Goal: Transaction & Acquisition: Purchase product/service

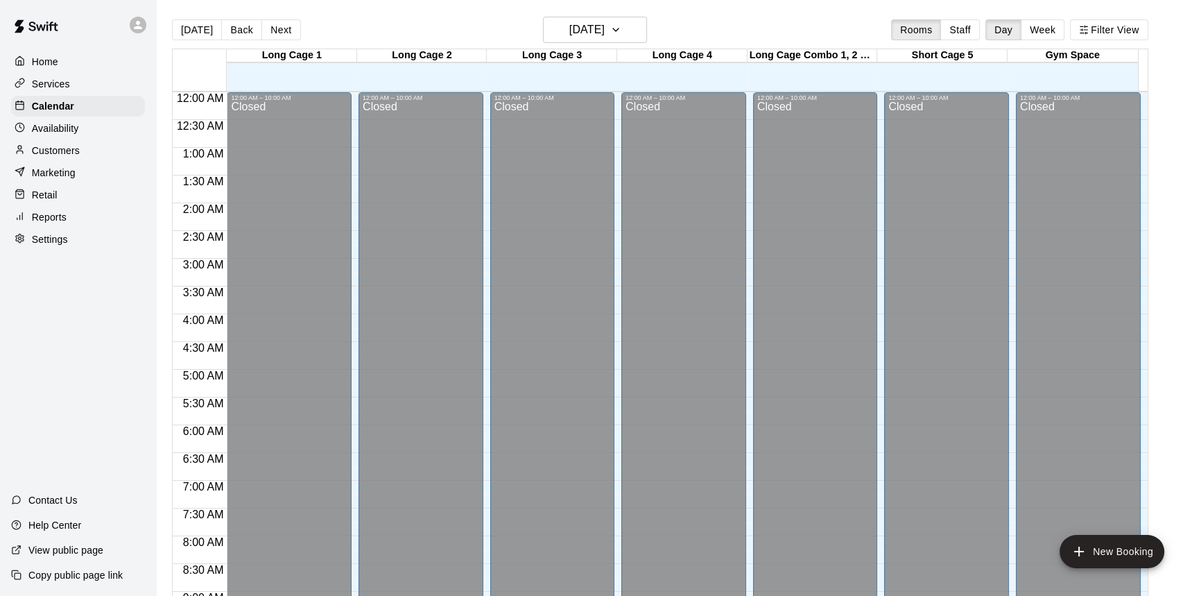
scroll to position [661, 0]
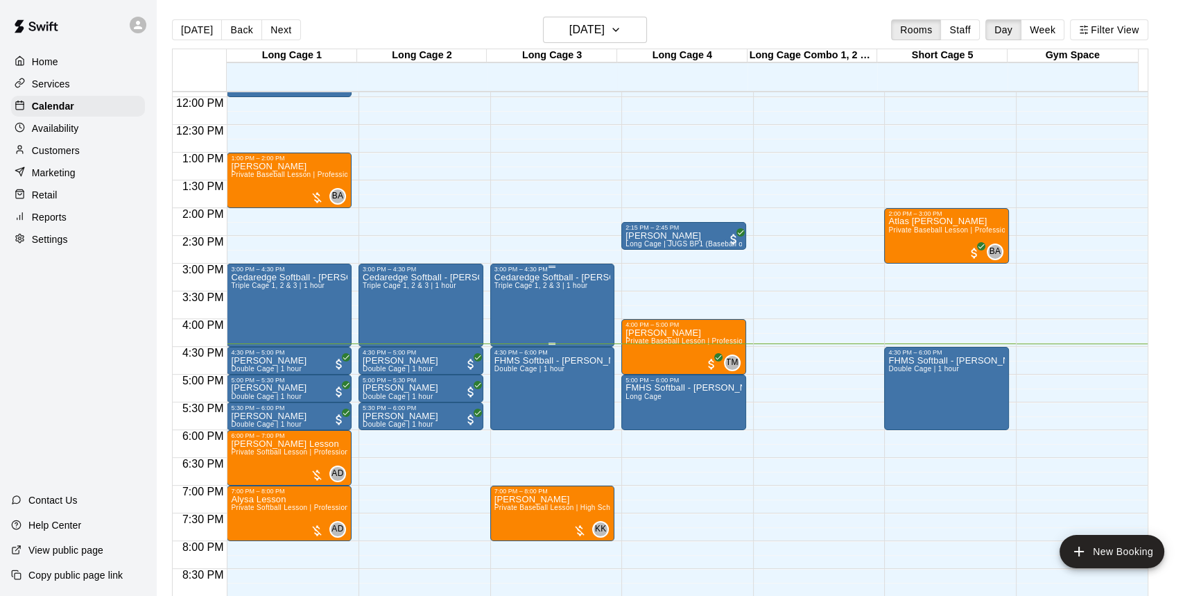
click at [545, 304] on div "Cedaredge Softball - [PERSON_NAME] Triple Cage 1, 2 & 3 | 1 hour" at bounding box center [553, 571] width 117 height 596
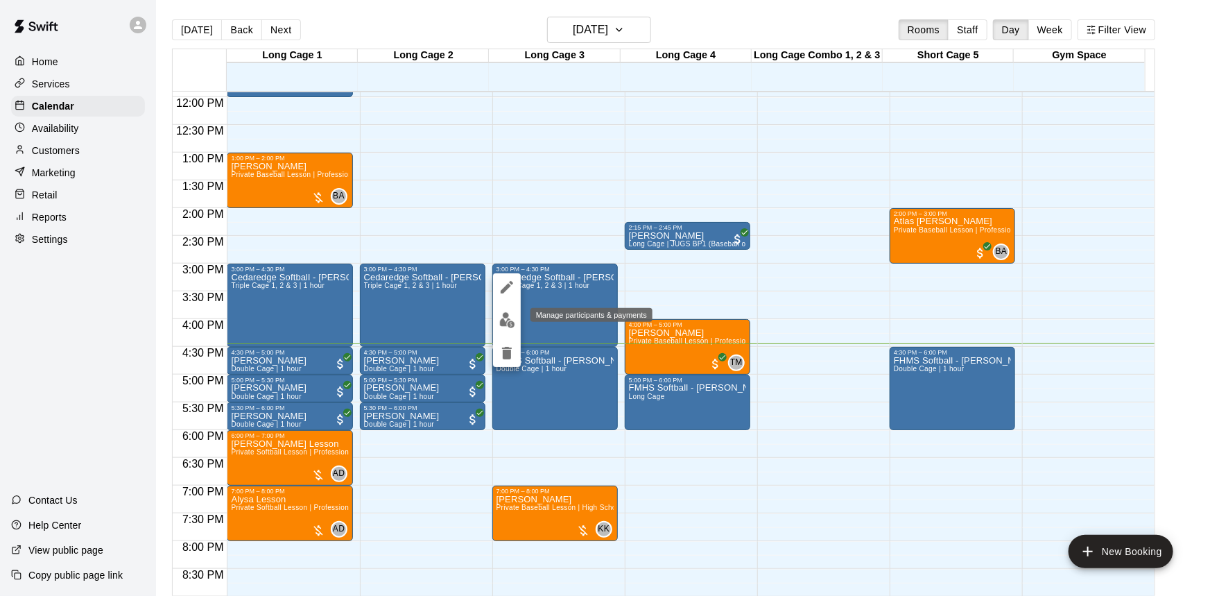
click at [508, 322] on img "edit" at bounding box center [507, 320] width 16 height 16
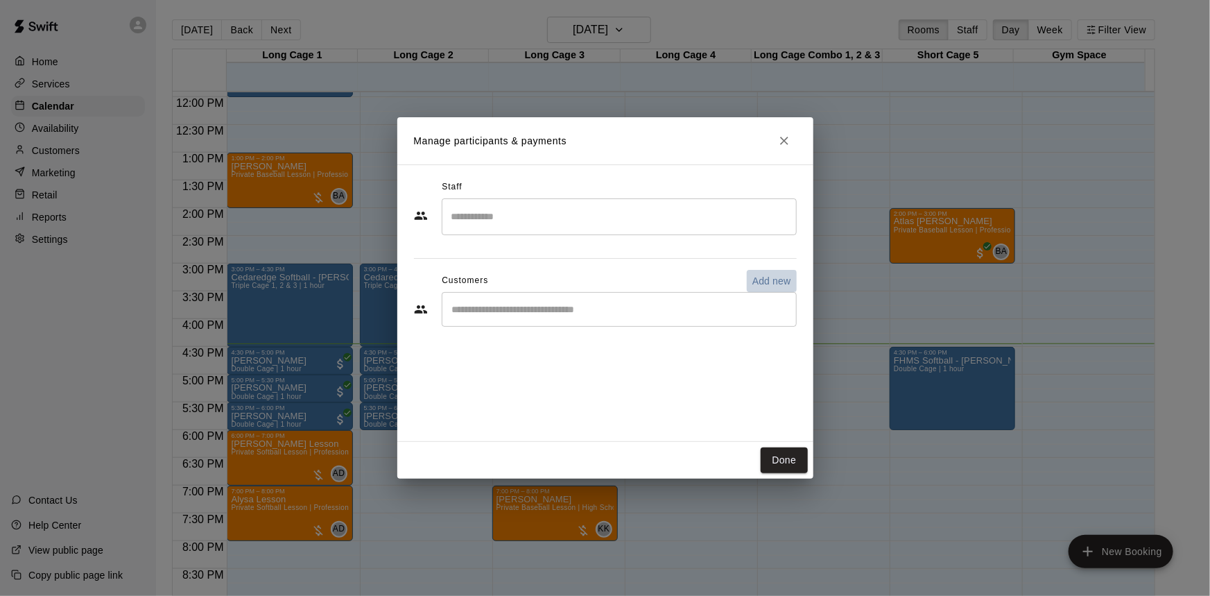
click at [780, 274] on p "Add new" at bounding box center [772, 281] width 39 height 14
select select "**"
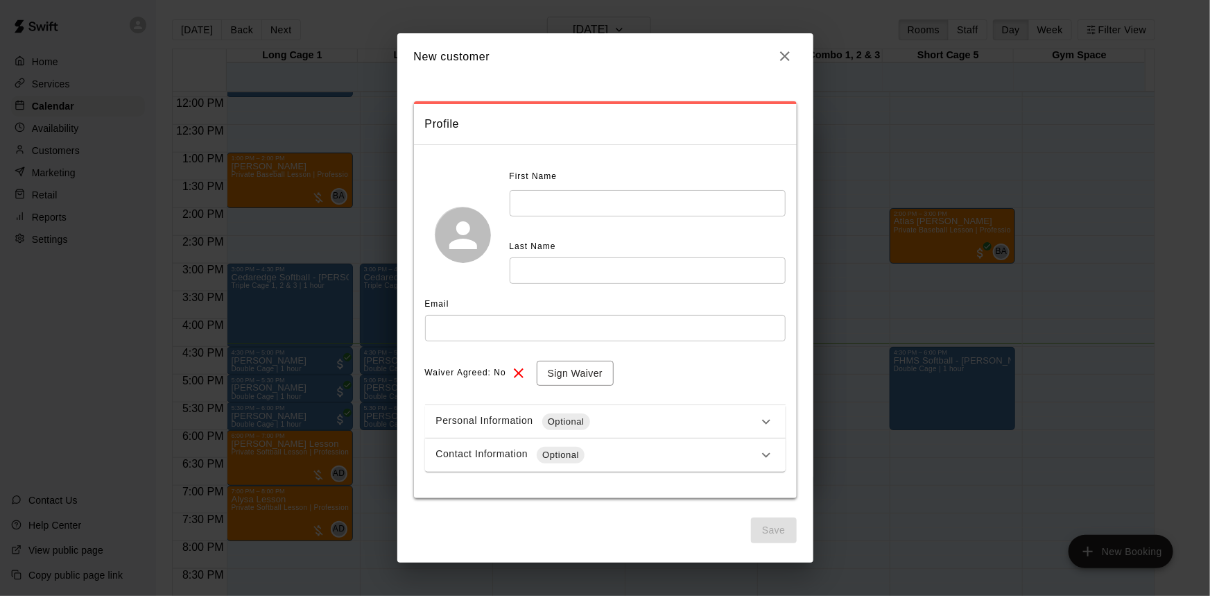
click at [576, 216] on div "First Name ​ Last Name ​" at bounding box center [648, 225] width 276 height 118
click at [577, 200] on input "text" at bounding box center [648, 203] width 276 height 26
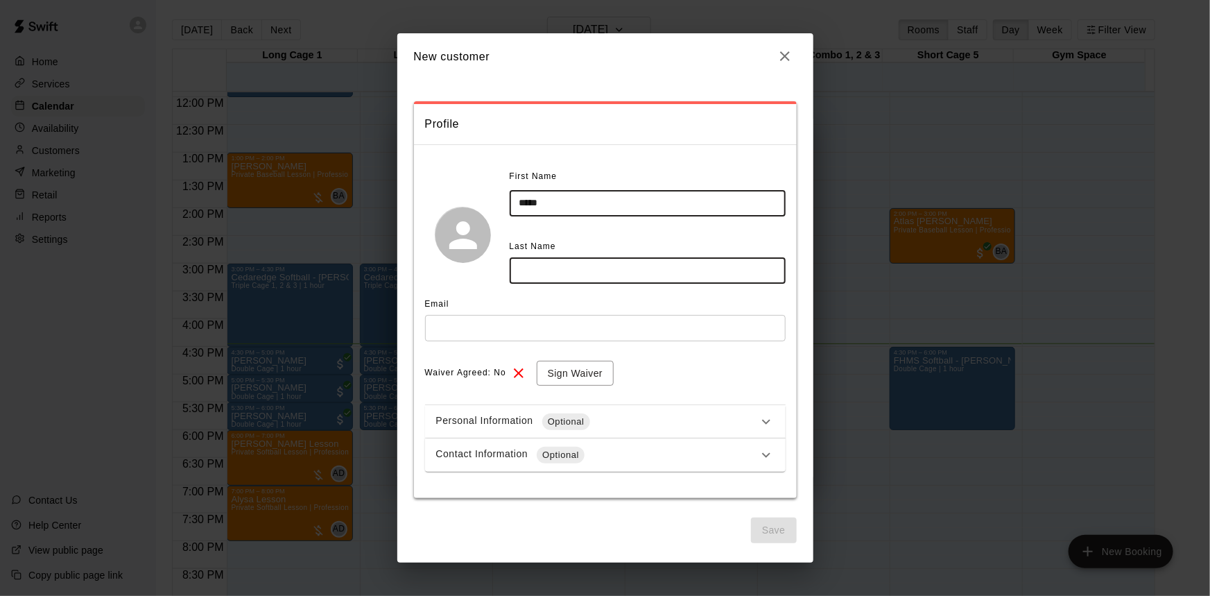
type input "*****"
type input "******"
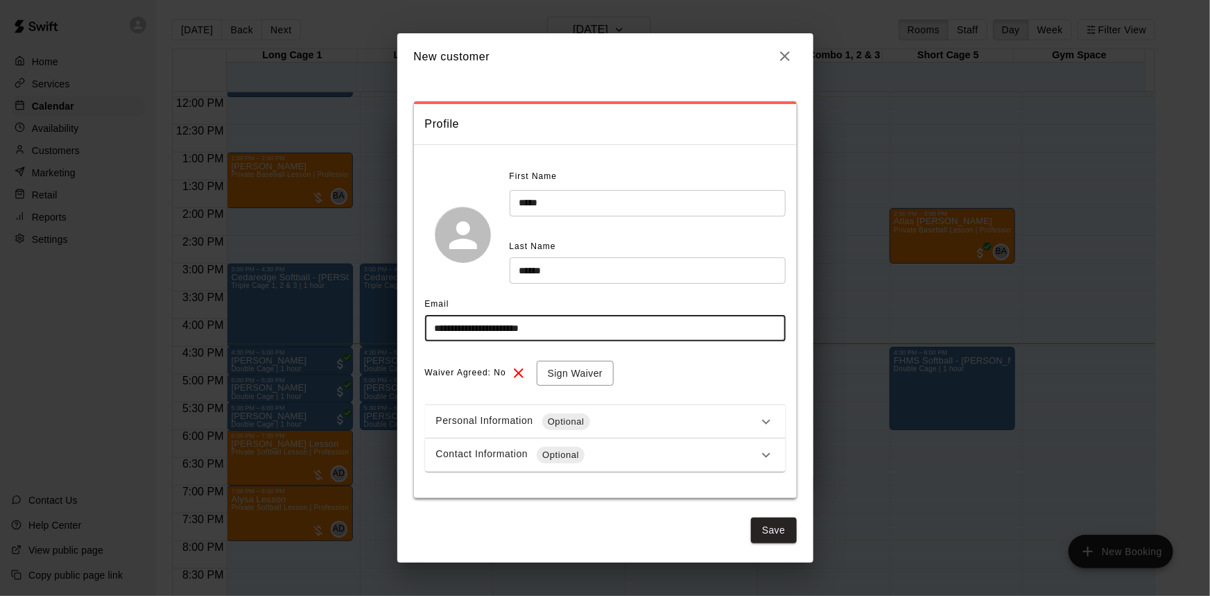
type input "**********"
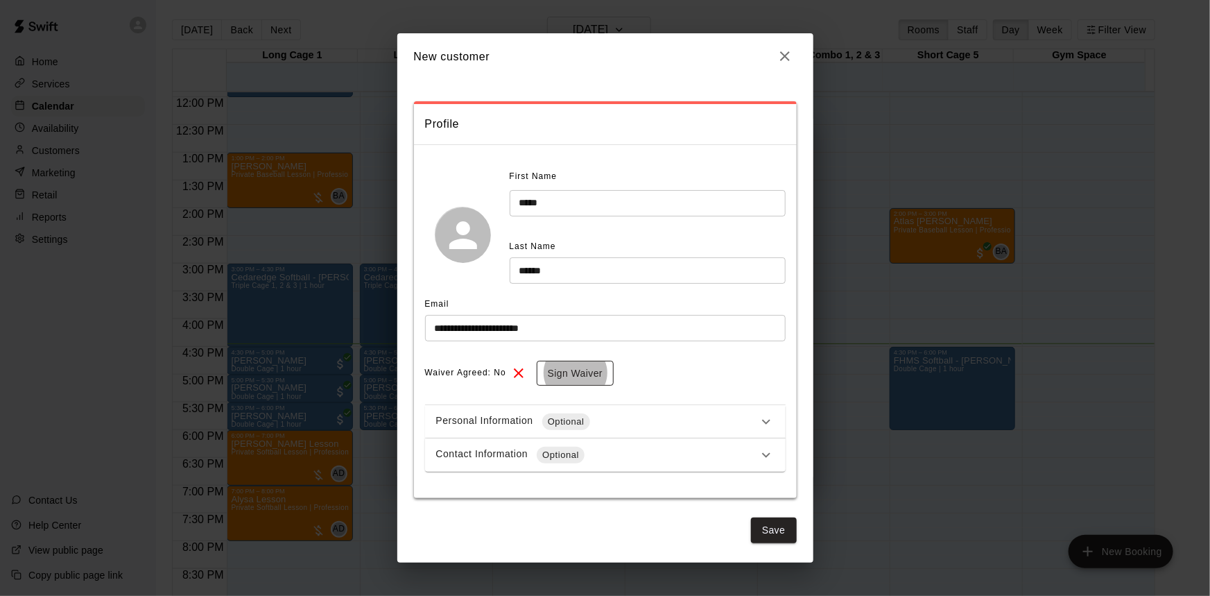
click at [590, 380] on button "Sign Waiver" at bounding box center [575, 374] width 77 height 26
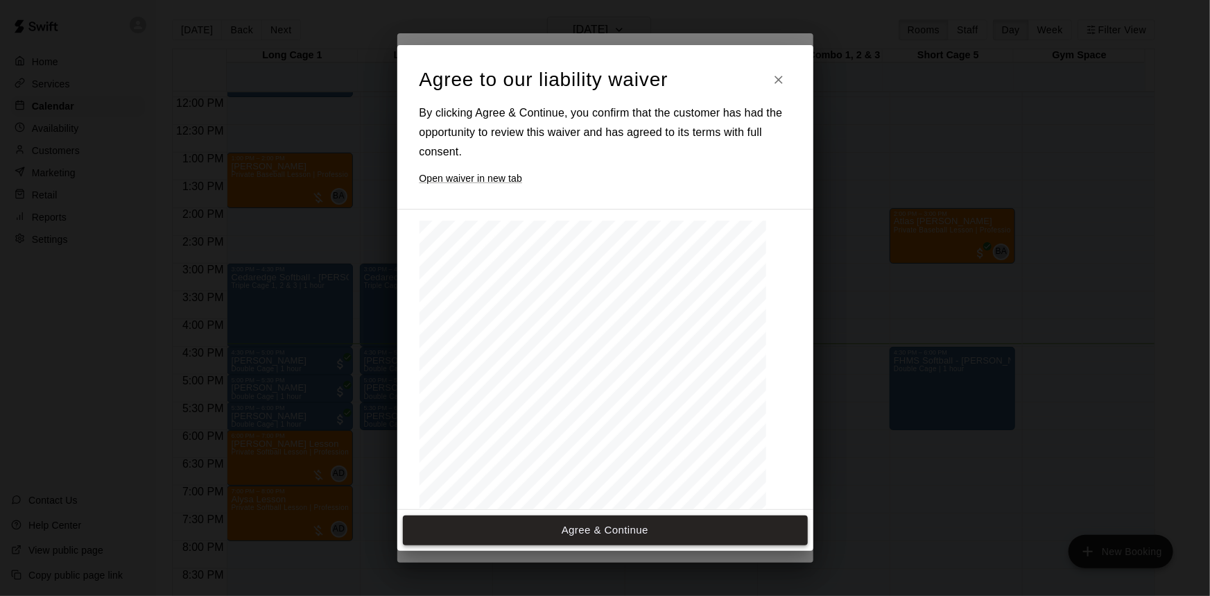
click at [622, 526] on button "Agree & Continue" at bounding box center [605, 529] width 405 height 29
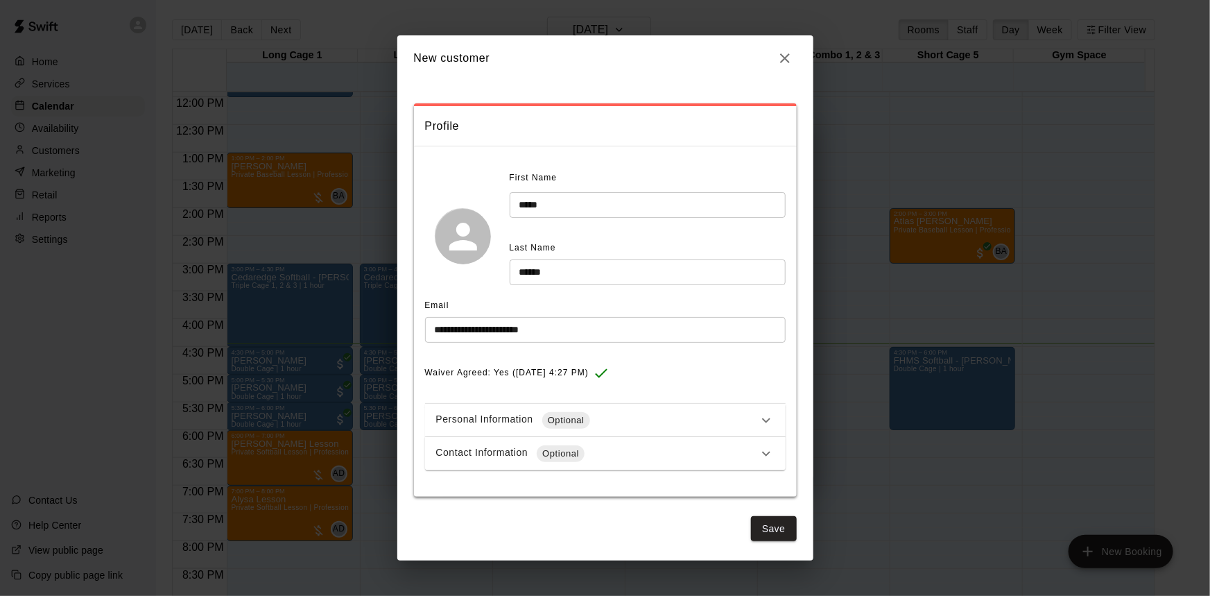
click at [777, 529] on button "Save" at bounding box center [774, 529] width 46 height 26
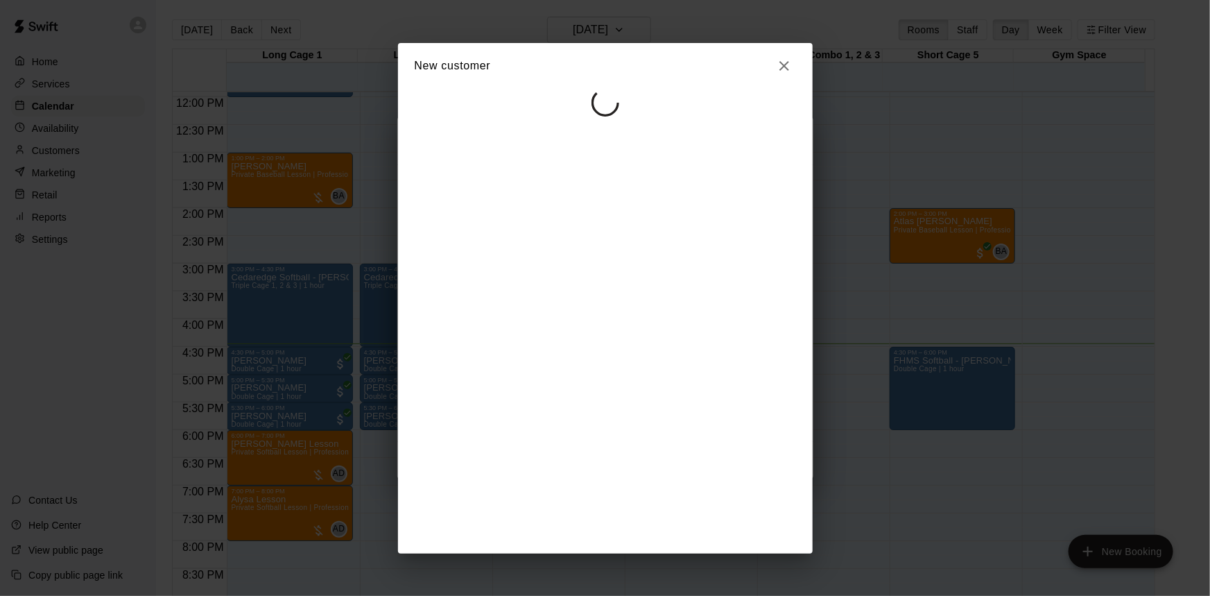
select select "**"
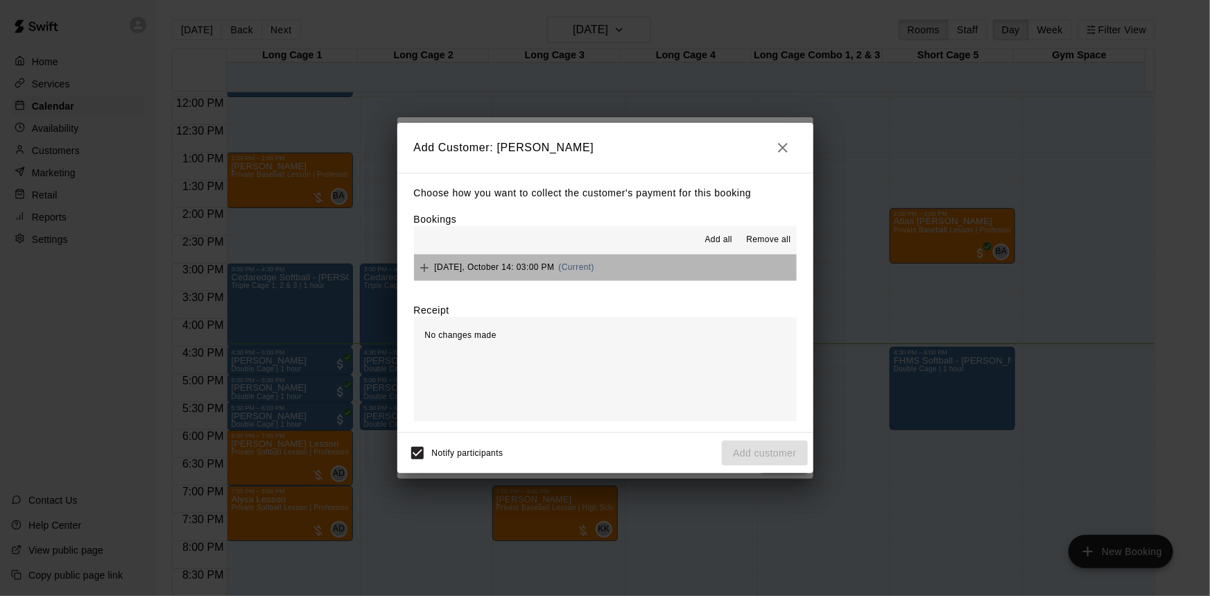
click at [649, 276] on button "[DATE], October 14: 03:00 PM (Current)" at bounding box center [605, 268] width 383 height 26
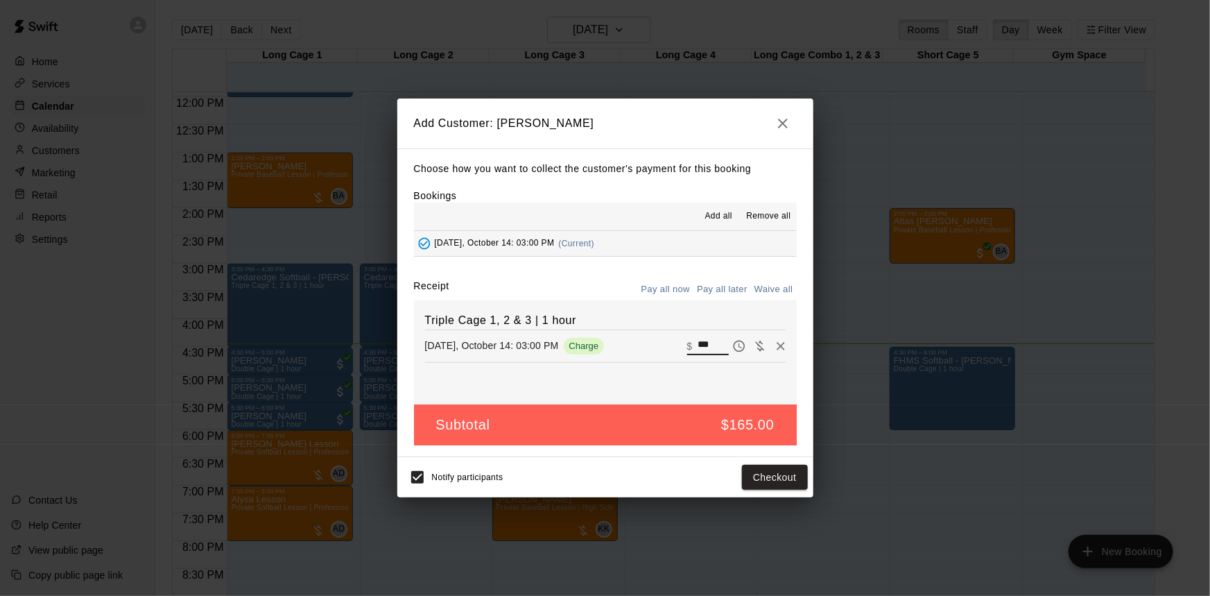
drag, startPoint x: 711, startPoint y: 346, endPoint x: 638, endPoint y: 343, distance: 72.9
click at [638, 343] on div "[DATE], October 14: 03:00 PM Charge ​ $ ***" at bounding box center [605, 346] width 361 height 21
type input "***"
click at [623, 456] on div "Choose how you want to collect the customer's payment for this booking Bookings…" at bounding box center [605, 302] width 416 height 309
click at [583, 472] on div "Notify participants Checkout" at bounding box center [605, 477] width 405 height 29
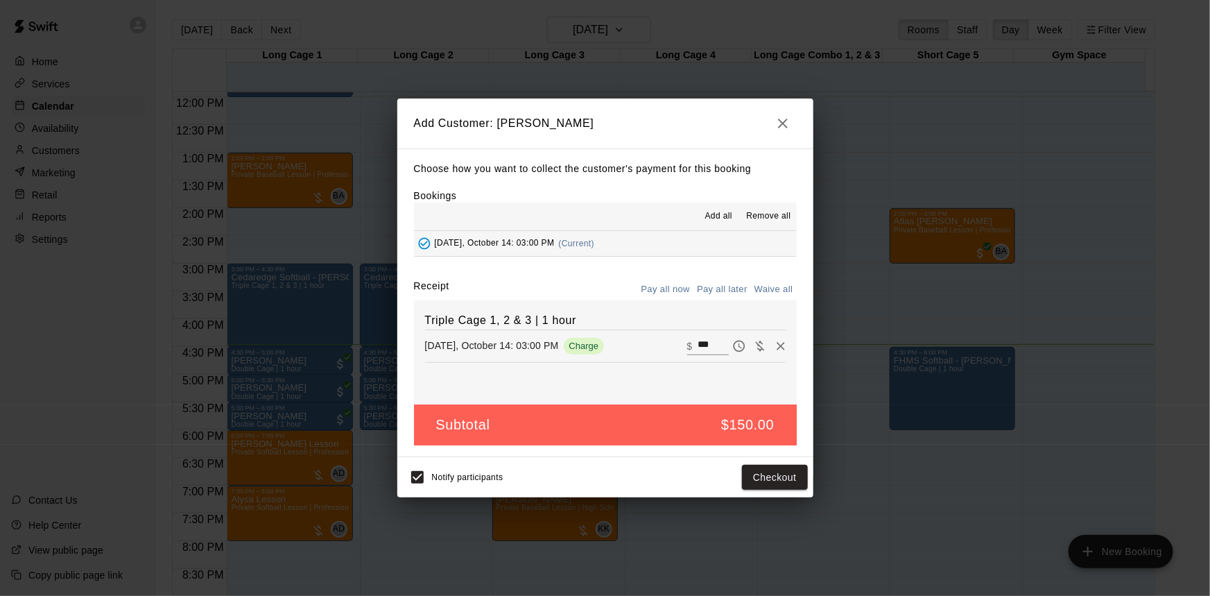
click at [617, 465] on div "Notify participants Checkout" at bounding box center [605, 477] width 405 height 29
click at [647, 459] on div "Notify participants Checkout" at bounding box center [605, 477] width 416 height 40
click at [770, 477] on button "Checkout" at bounding box center [774, 478] width 65 height 26
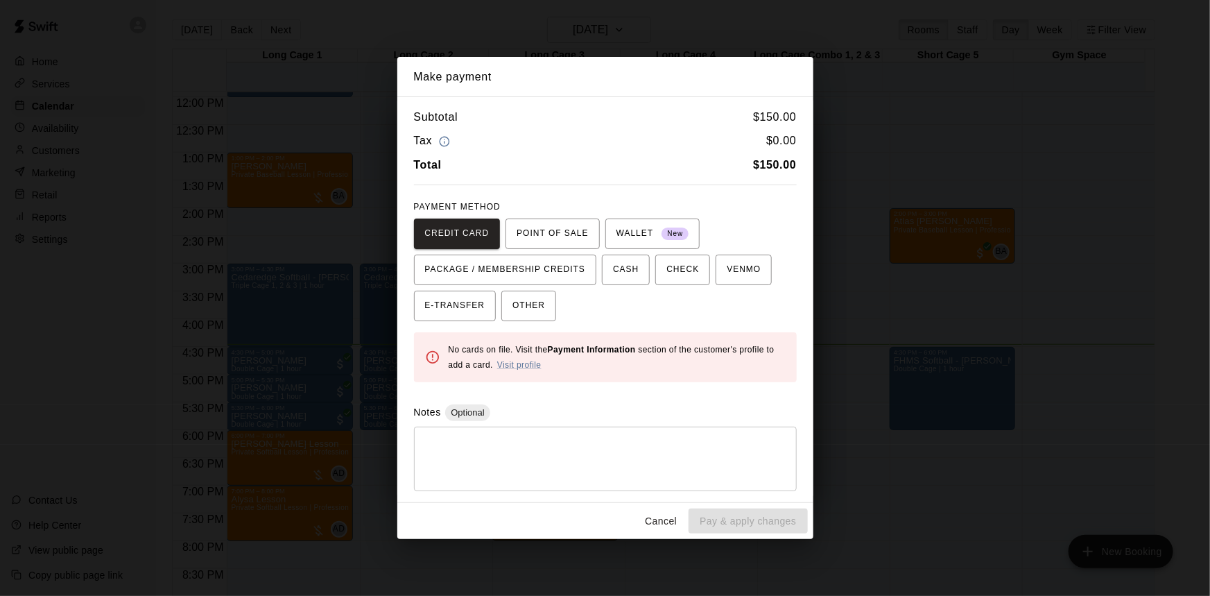
click at [670, 511] on button "Cancel" at bounding box center [661, 521] width 44 height 26
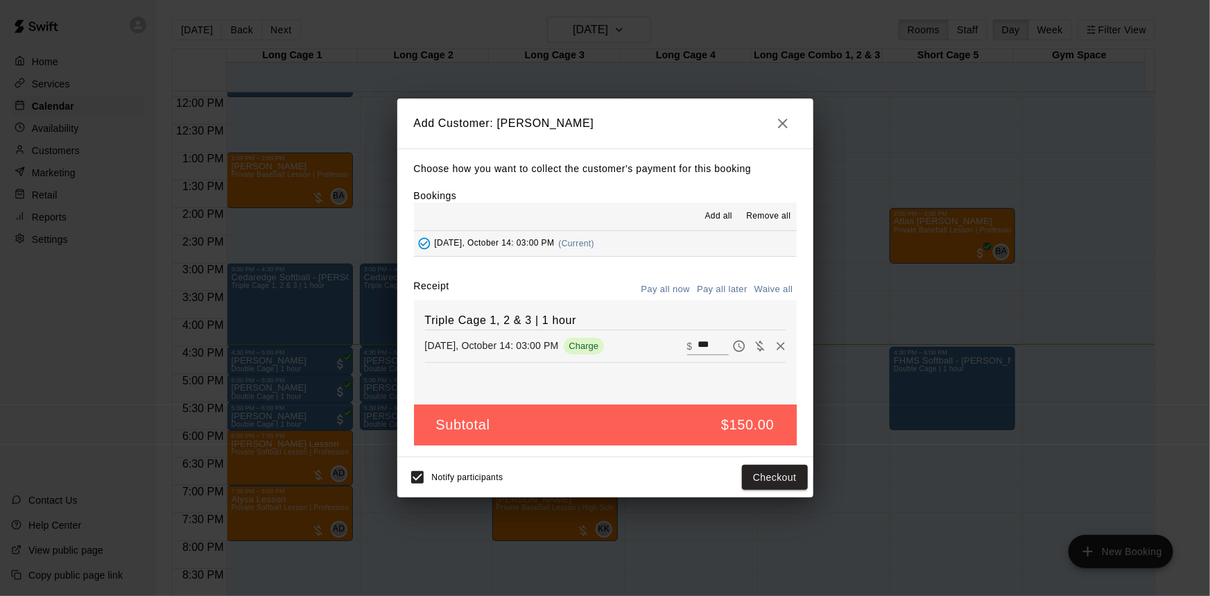
click at [737, 291] on button "Pay all later" at bounding box center [723, 290] width 58 height 22
click at [766, 487] on button "Add customer" at bounding box center [764, 478] width 85 height 26
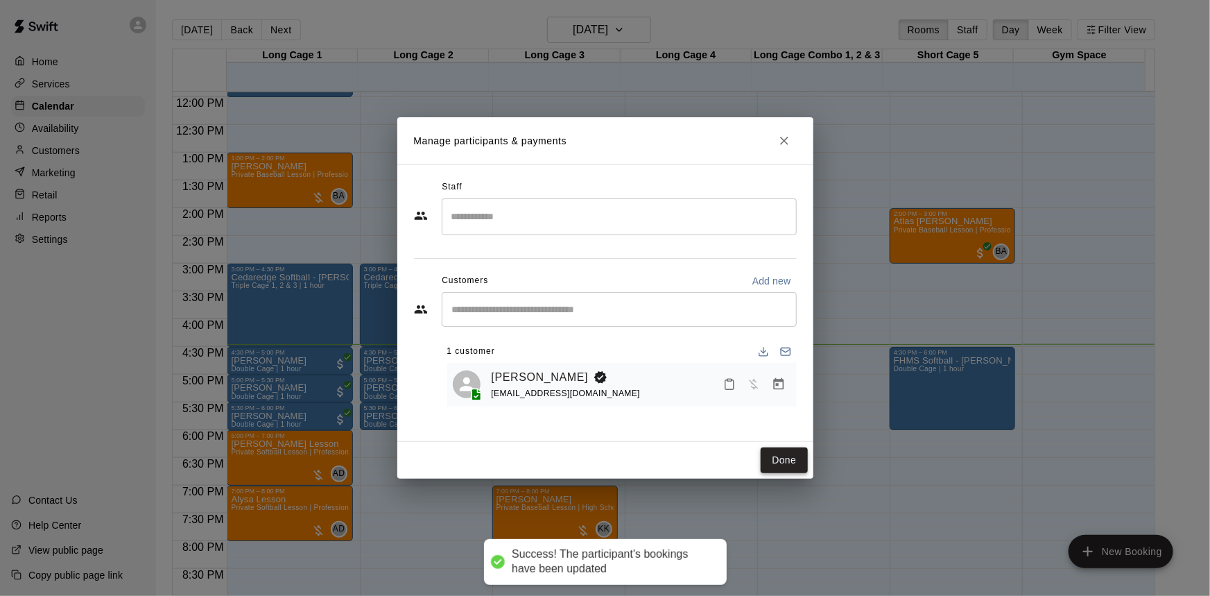
click at [782, 461] on button "Done" at bounding box center [784, 460] width 46 height 26
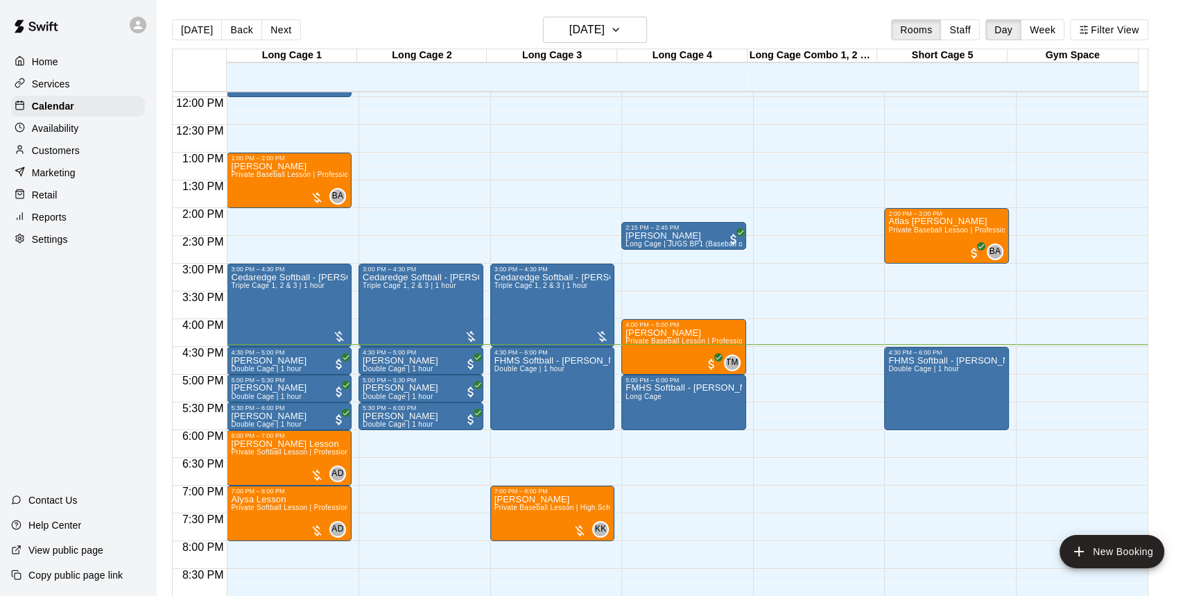
click at [608, 444] on div "12:00 AM – 10:00 AM Closed 3:00 PM – 4:30 PM Cedaredge Softball - [PERSON_NAME]…" at bounding box center [552, 97] width 125 height 1332
click at [587, 323] on div "Cedaredge Softball - [PERSON_NAME] Triple Cage 1, 2 & 3 | 1 hour" at bounding box center [553, 571] width 117 height 596
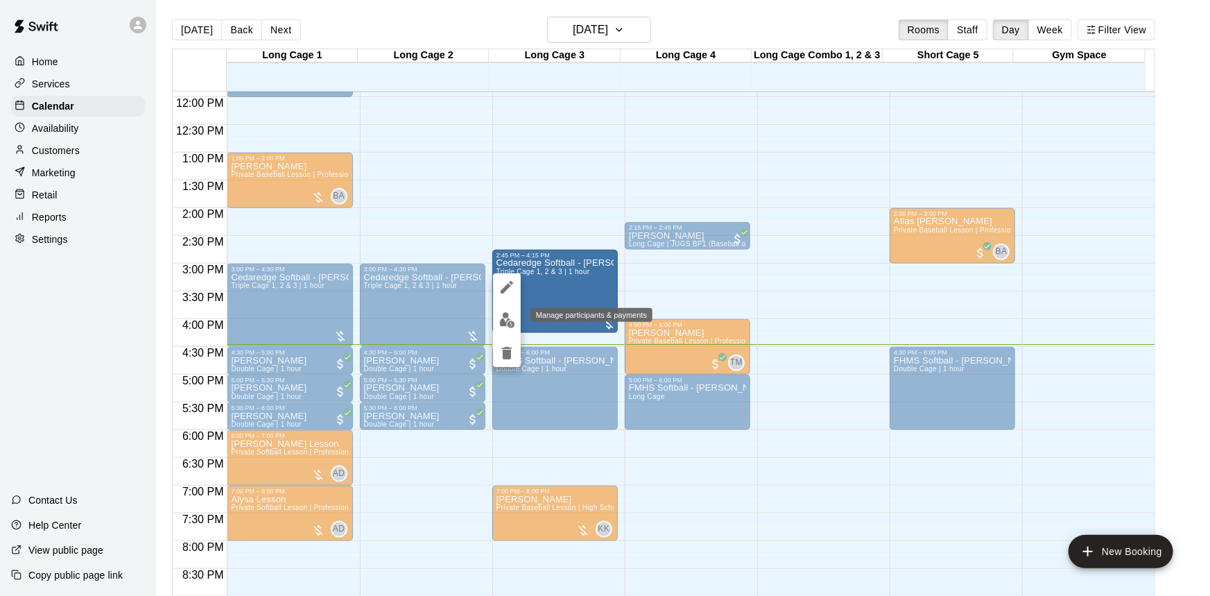
click at [503, 310] on button "edit" at bounding box center [507, 320] width 28 height 27
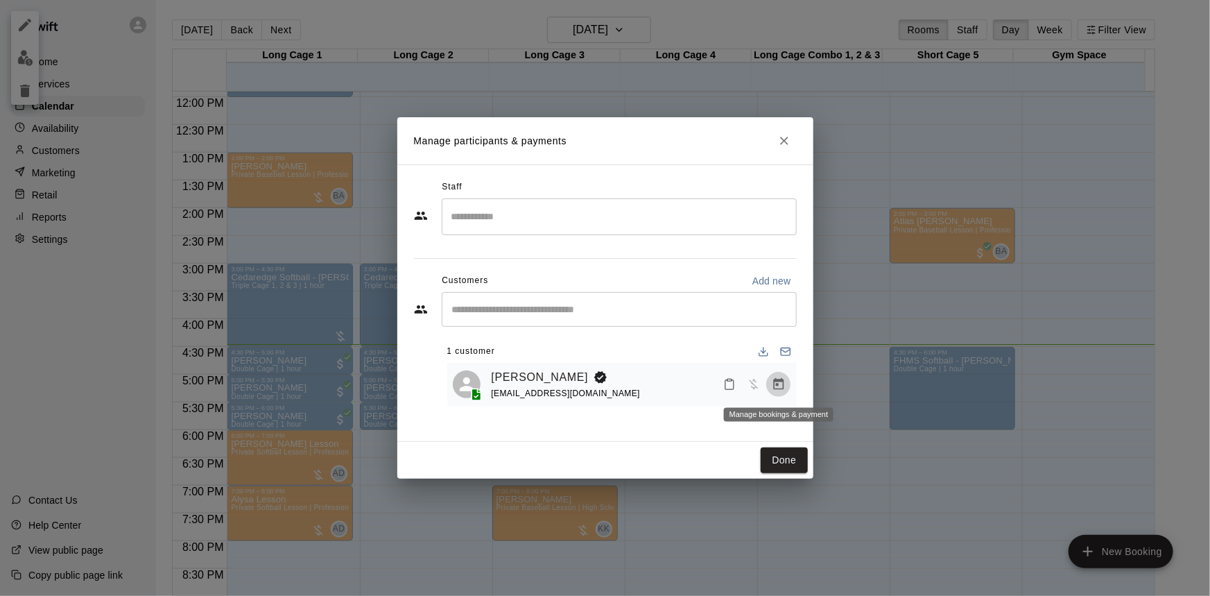
click at [773, 380] on icon "Manage bookings & payment" at bounding box center [779, 384] width 14 height 14
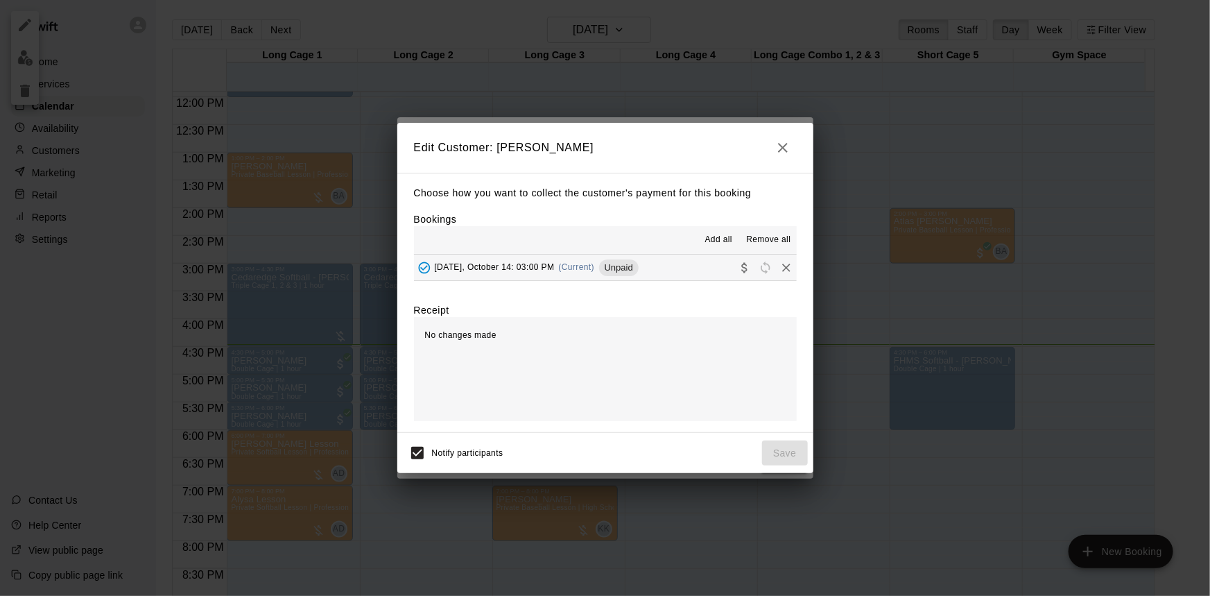
click at [555, 266] on span "[DATE], October 14: 03:00 PM" at bounding box center [495, 267] width 120 height 10
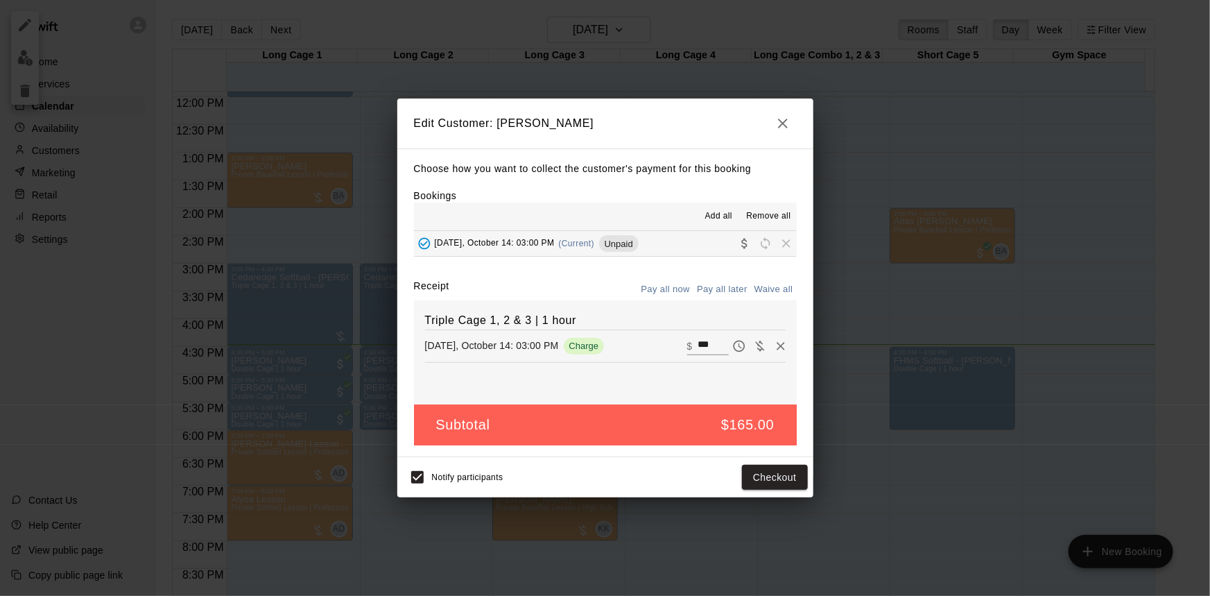
drag, startPoint x: 701, startPoint y: 345, endPoint x: 675, endPoint y: 343, distance: 26.5
click at [676, 343] on div "[DATE], October 14: 03:00 PM Charge ​ $ ***" at bounding box center [605, 346] width 361 height 21
type input "*"
type input "***"
click at [760, 479] on button "Checkout" at bounding box center [774, 478] width 65 height 26
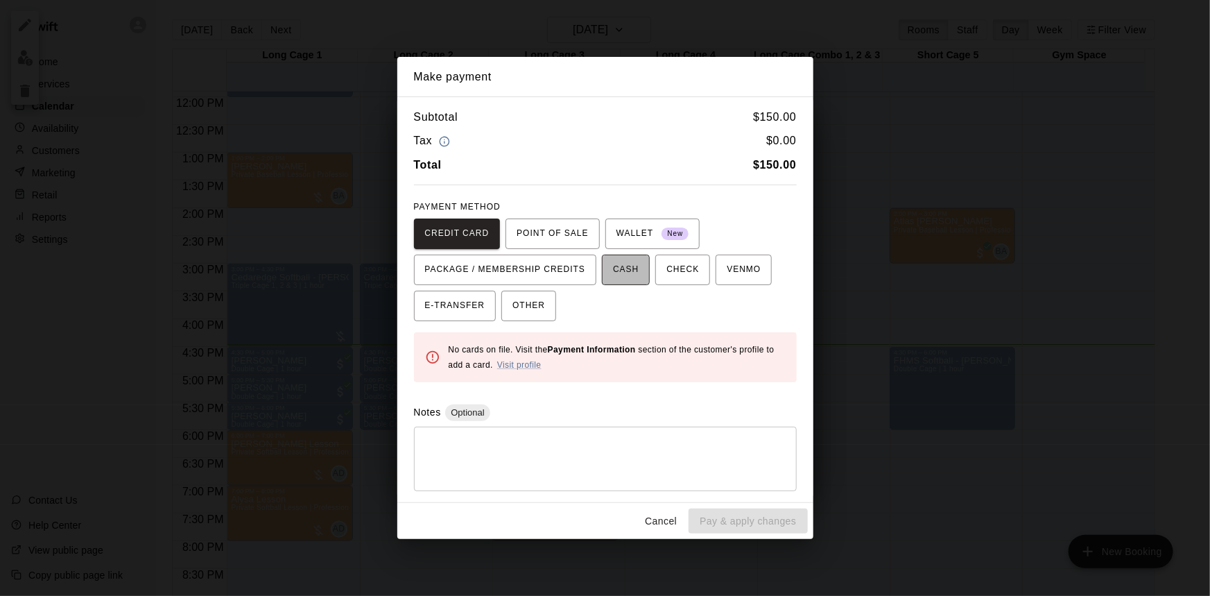
click at [616, 267] on span "CASH" at bounding box center [626, 270] width 26 height 22
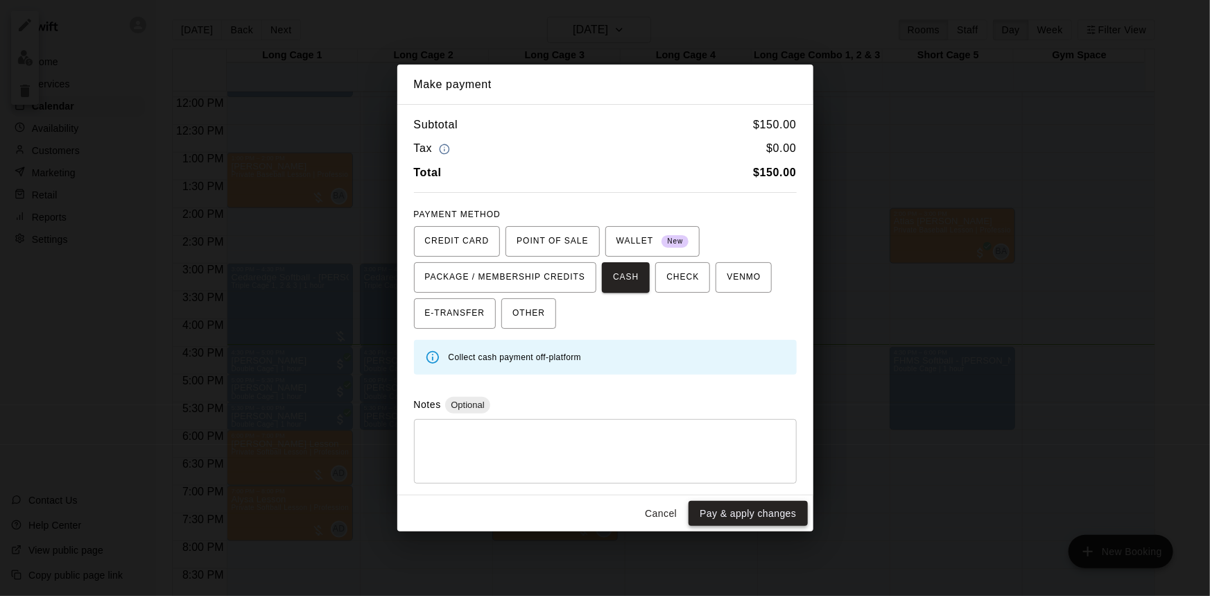
click at [764, 509] on button "Pay & apply changes" at bounding box center [748, 514] width 119 height 26
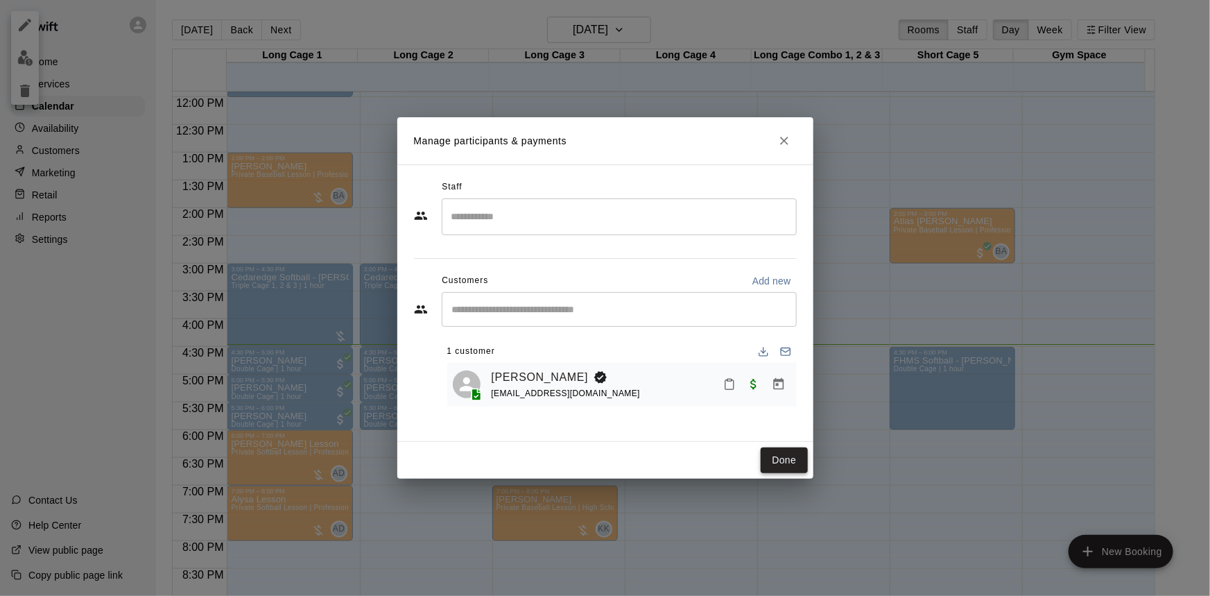
click at [776, 456] on button "Done" at bounding box center [784, 460] width 46 height 26
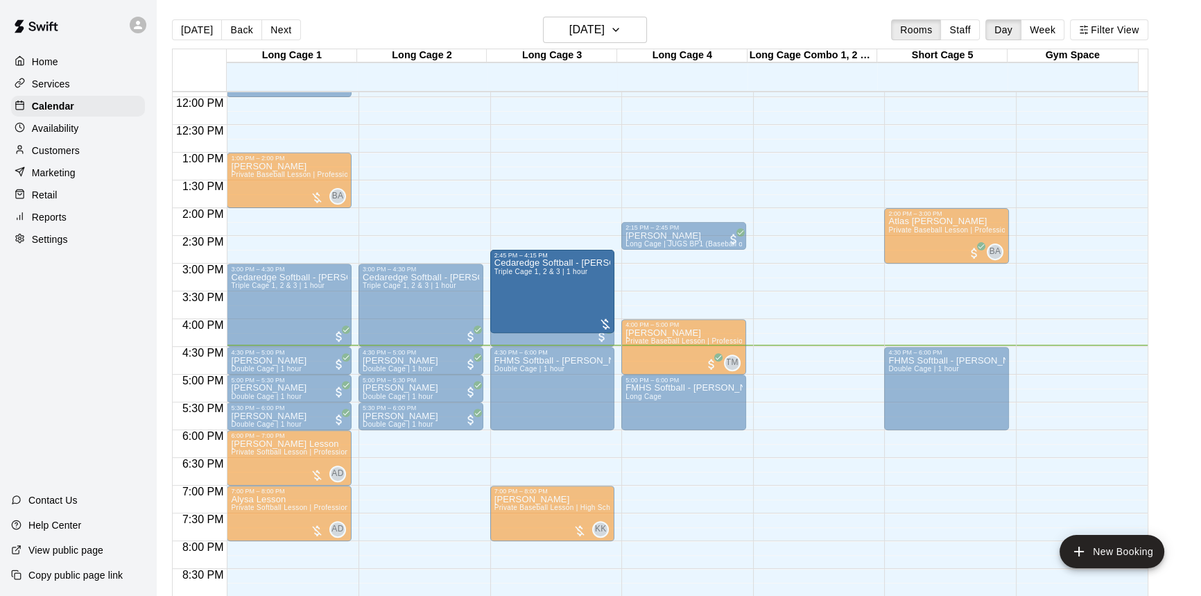
click at [569, 309] on div "Cedaredge Softball - [PERSON_NAME] Triple Cage 1, 2 & 3 | 1 hour" at bounding box center [553, 557] width 117 height 596
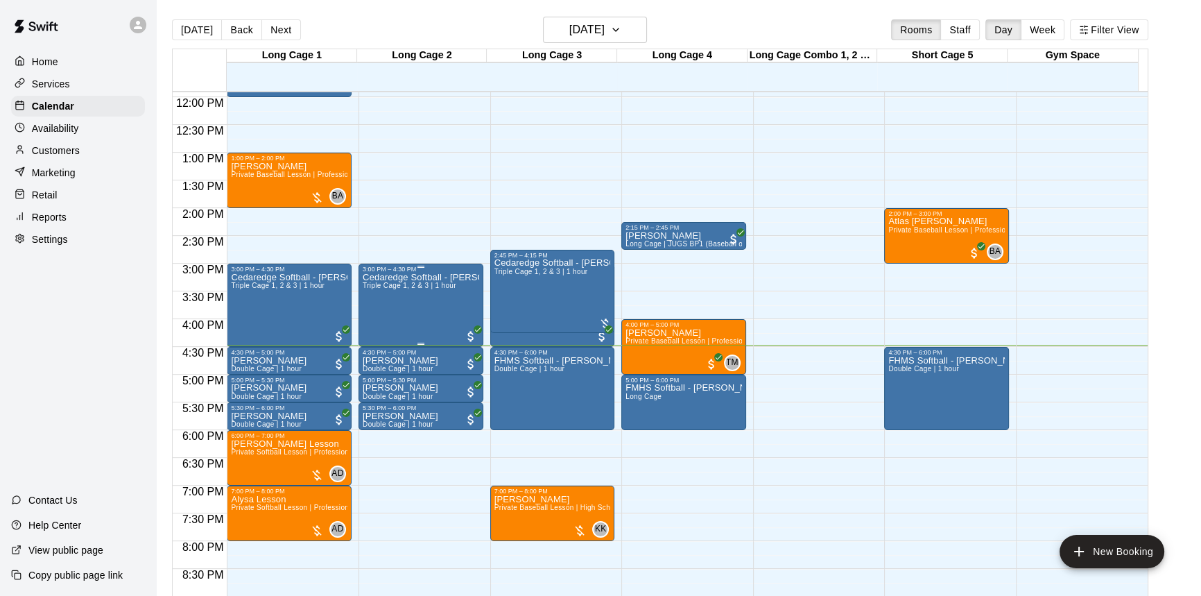
click at [456, 324] on div "Cedaredge Softball - [PERSON_NAME] Triple Cage 1, 2 & 3 | 1 hour" at bounding box center [421, 571] width 117 height 596
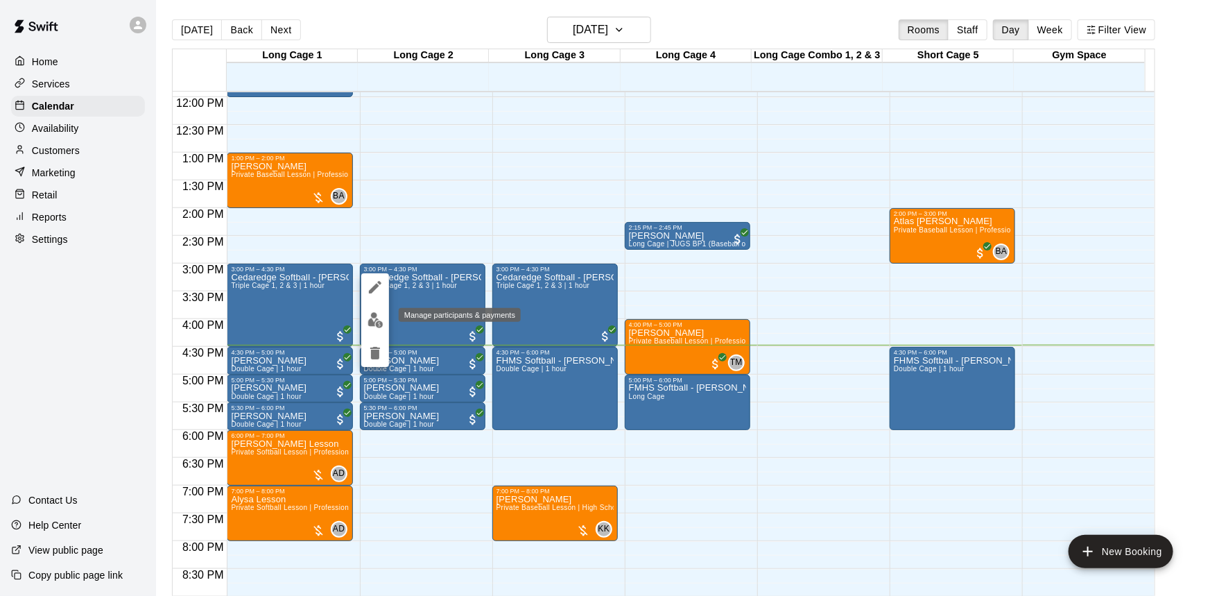
click at [375, 325] on img "edit" at bounding box center [376, 320] width 16 height 16
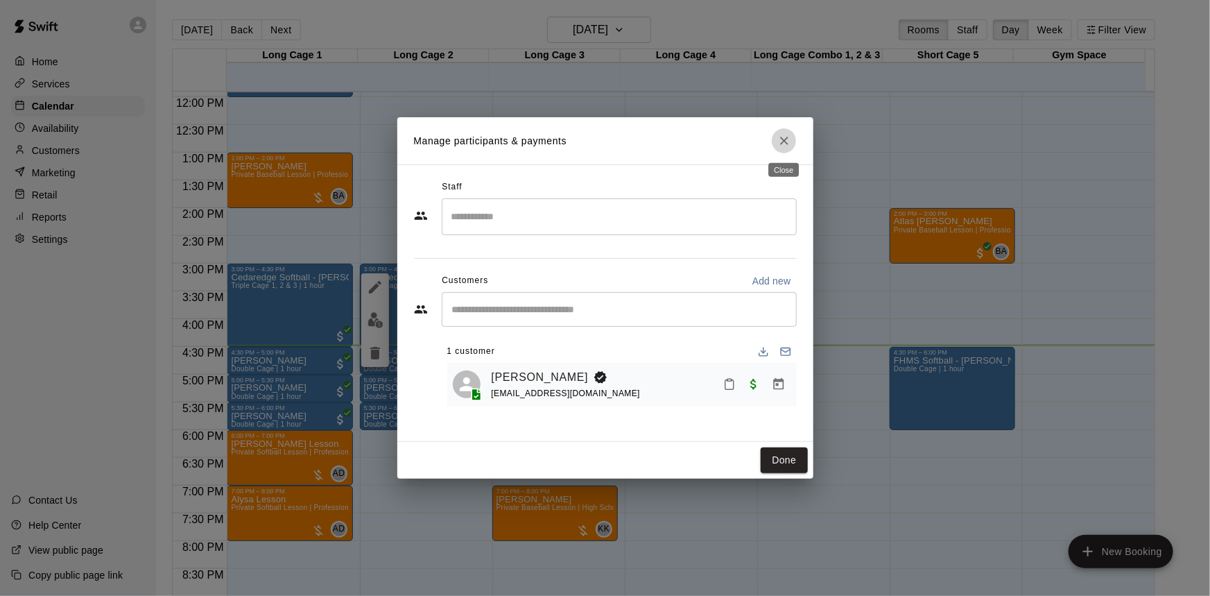
click at [786, 140] on icon "Close" at bounding box center [785, 141] width 14 height 14
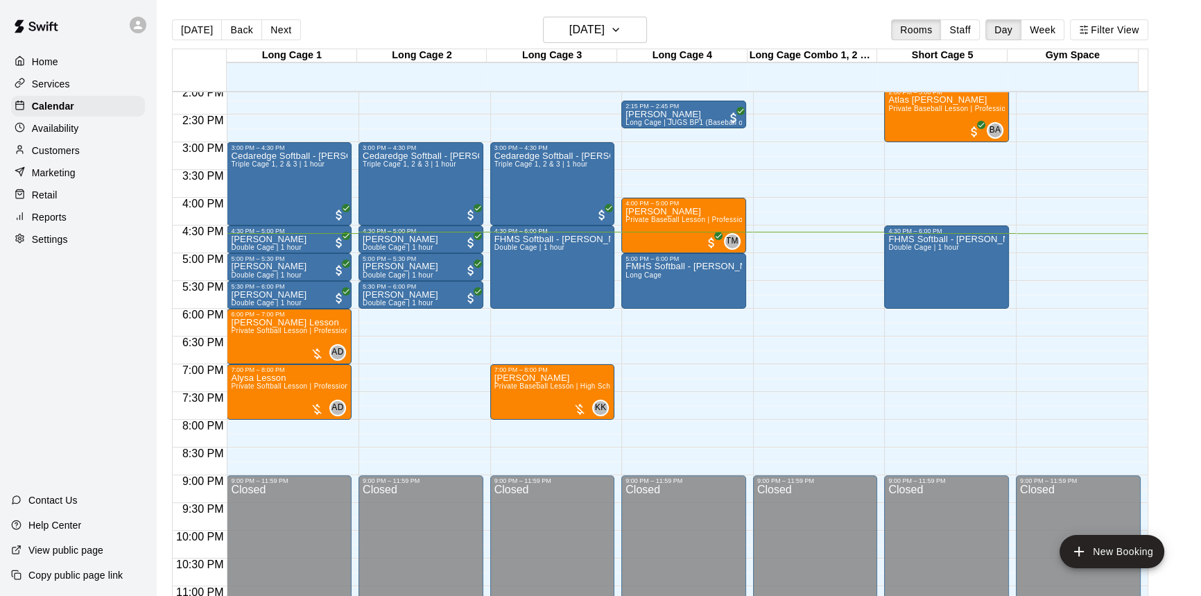
scroll to position [787, 0]
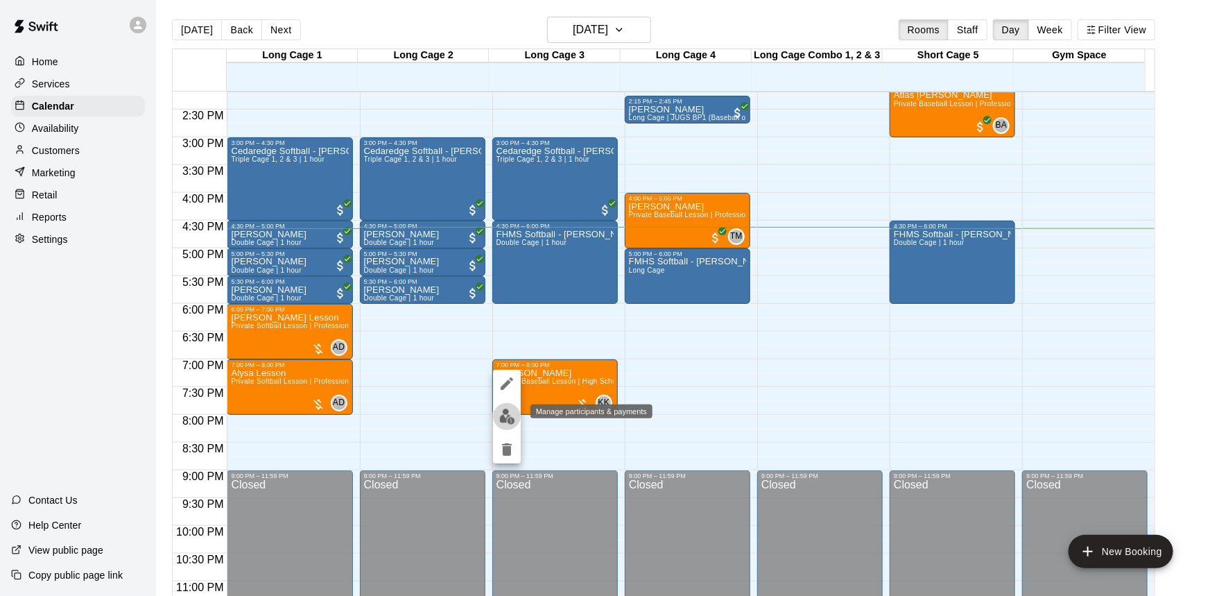
click at [500, 414] on img "edit" at bounding box center [507, 417] width 16 height 16
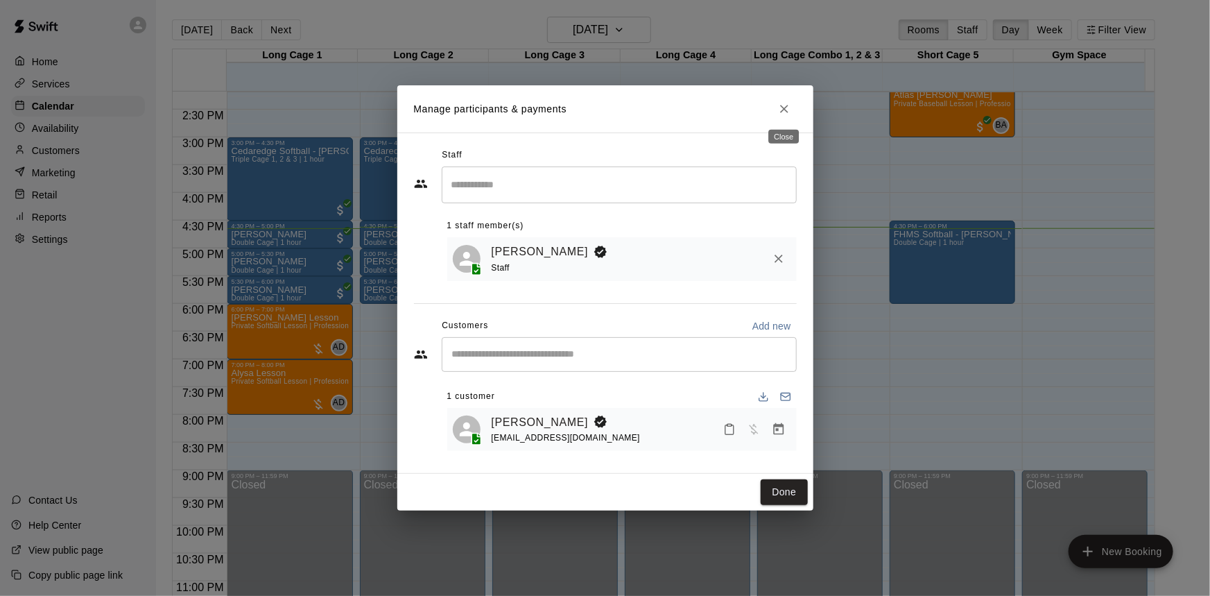
drag, startPoint x: 795, startPoint y: 112, endPoint x: 665, endPoint y: 156, distance: 137.5
click at [797, 114] on h2 "Manage participants & payments" at bounding box center [605, 108] width 416 height 47
drag, startPoint x: 769, startPoint y: 112, endPoint x: 779, endPoint y: 111, distance: 9.7
click at [776, 112] on h2 "Manage participants & payments" at bounding box center [605, 108] width 416 height 47
click at [778, 115] on button "Close" at bounding box center [784, 108] width 25 height 25
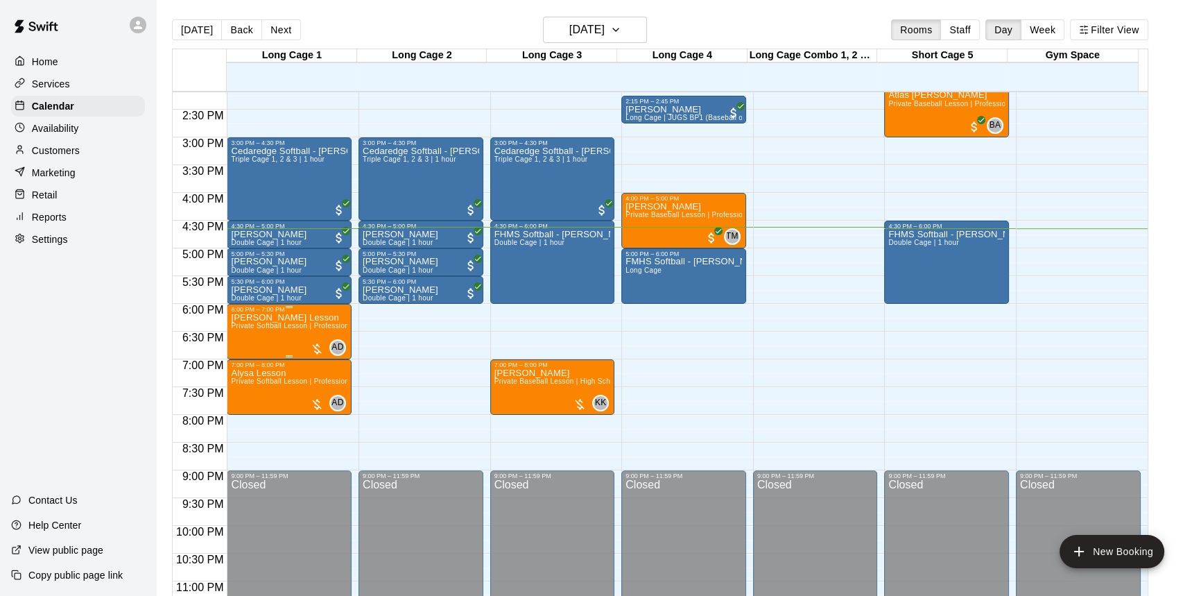
click at [283, 323] on span "Private Softball Lesson | Professional or Collegiate Level Coach | 1 hour" at bounding box center [350, 326] width 239 height 8
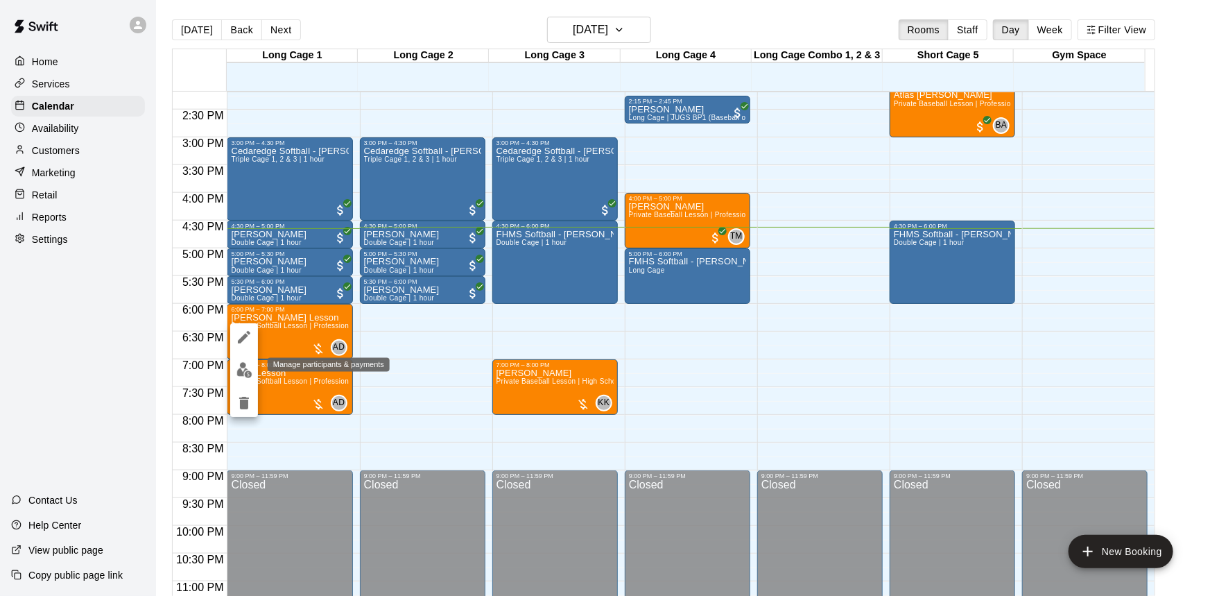
click at [252, 362] on button "edit" at bounding box center [244, 370] width 28 height 27
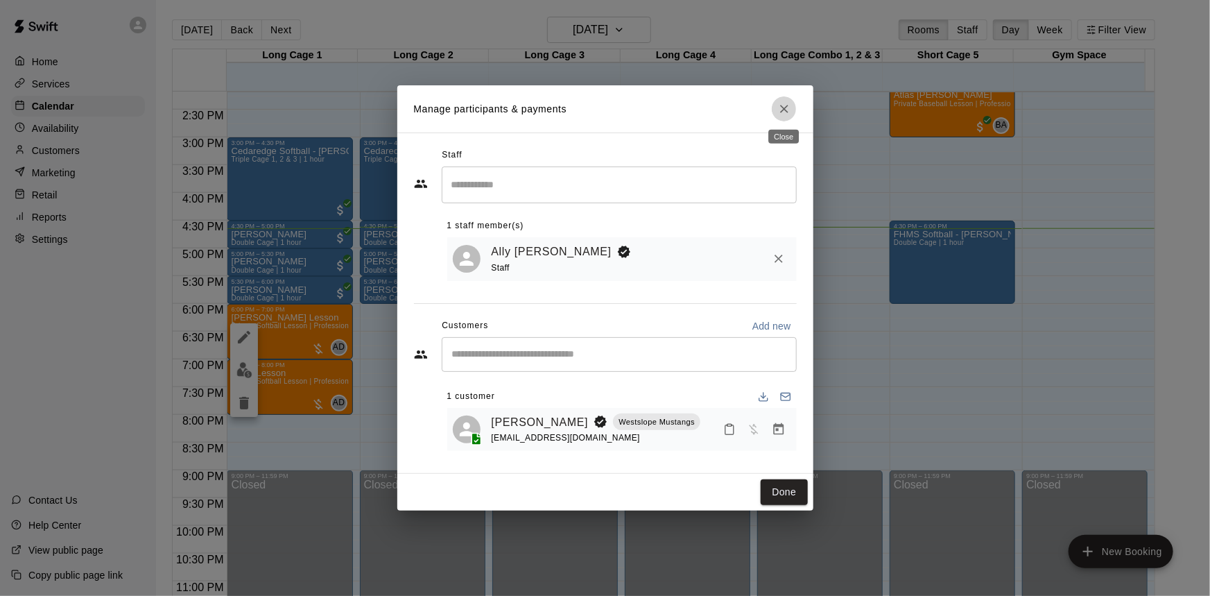
drag, startPoint x: 786, startPoint y: 98, endPoint x: 750, endPoint y: 151, distance: 63.9
click at [786, 97] on button "Close" at bounding box center [784, 108] width 25 height 25
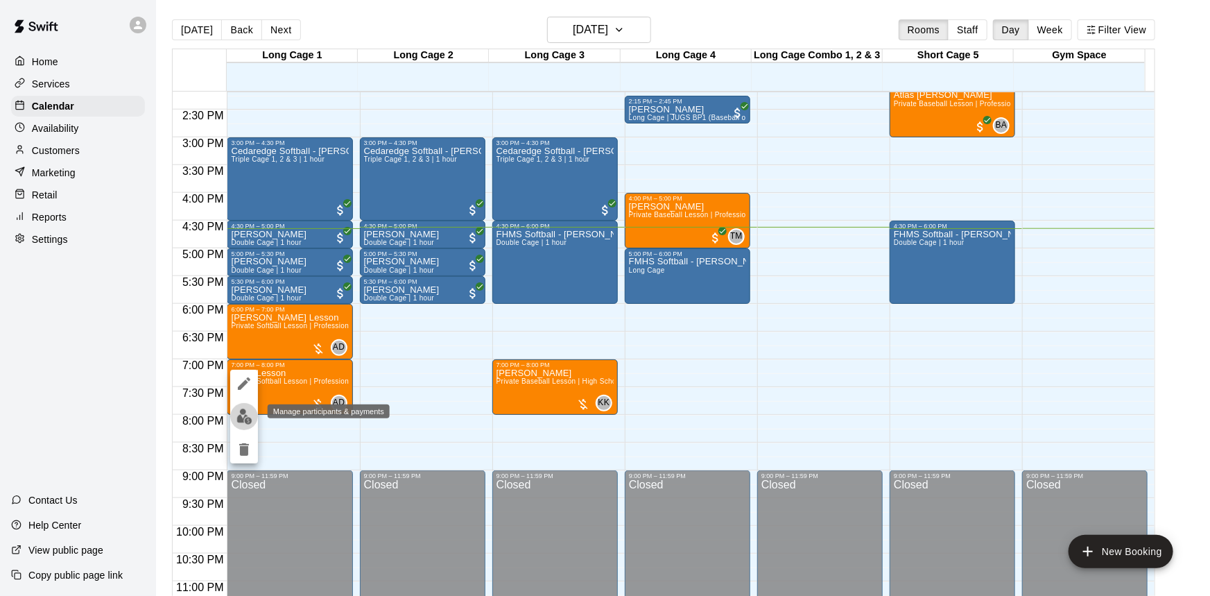
click at [245, 416] on img "edit" at bounding box center [245, 417] width 16 height 16
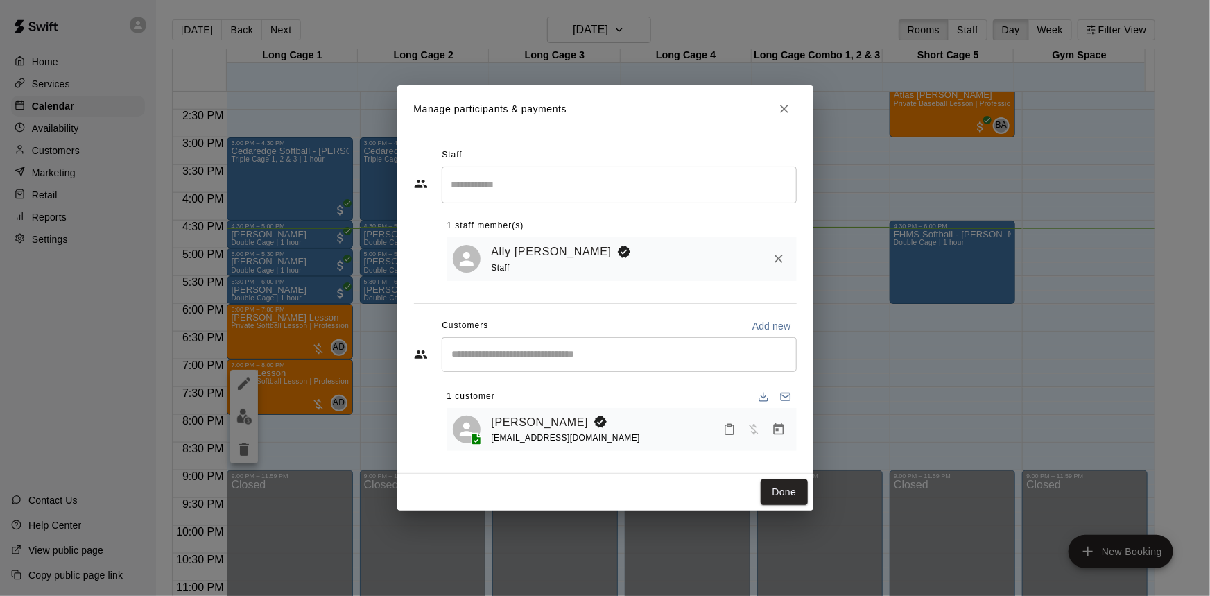
click at [785, 102] on icon "Close" at bounding box center [785, 109] width 14 height 14
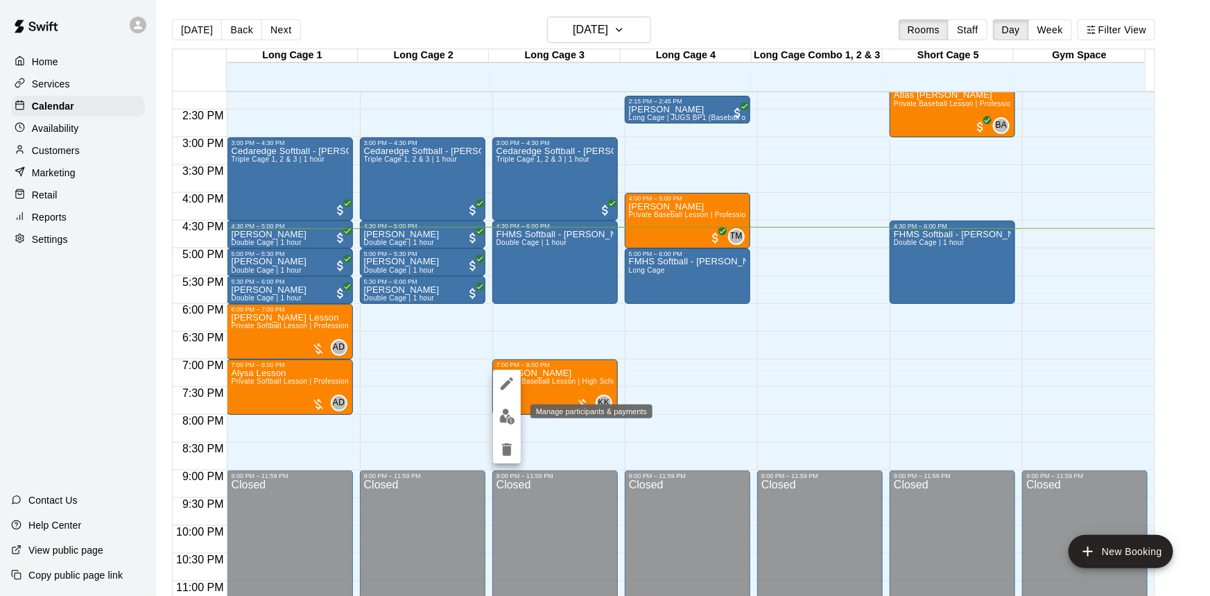
click at [508, 411] on img "edit" at bounding box center [507, 417] width 16 height 16
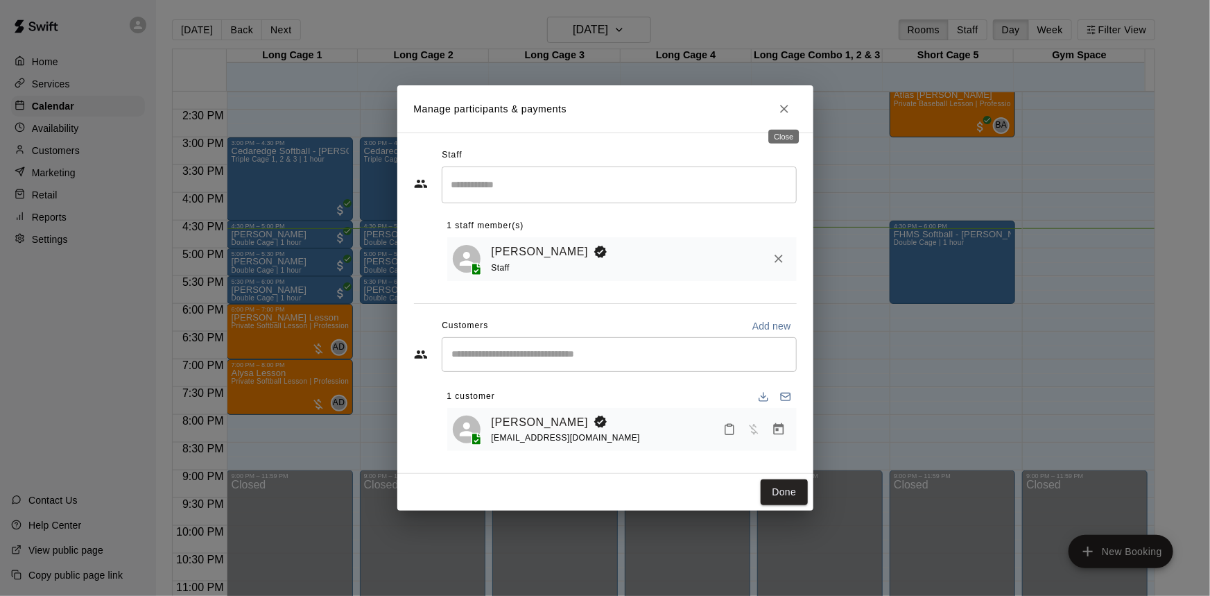
click at [791, 97] on button "Close" at bounding box center [784, 108] width 25 height 25
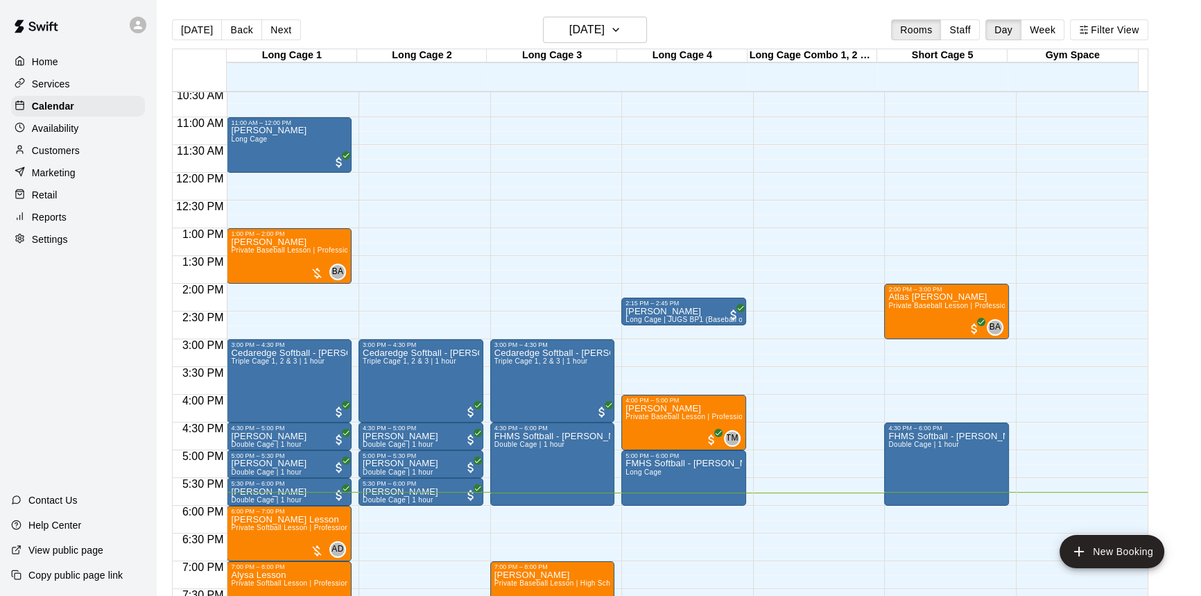
scroll to position [661, 0]
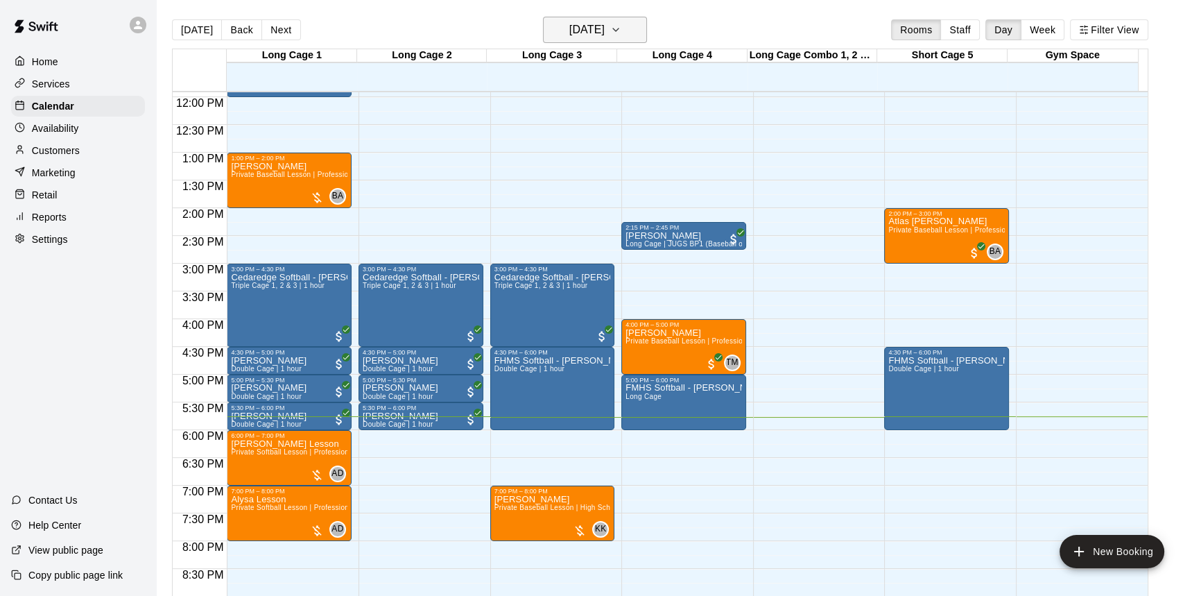
click at [605, 37] on h6 "[DATE]" at bounding box center [587, 29] width 35 height 19
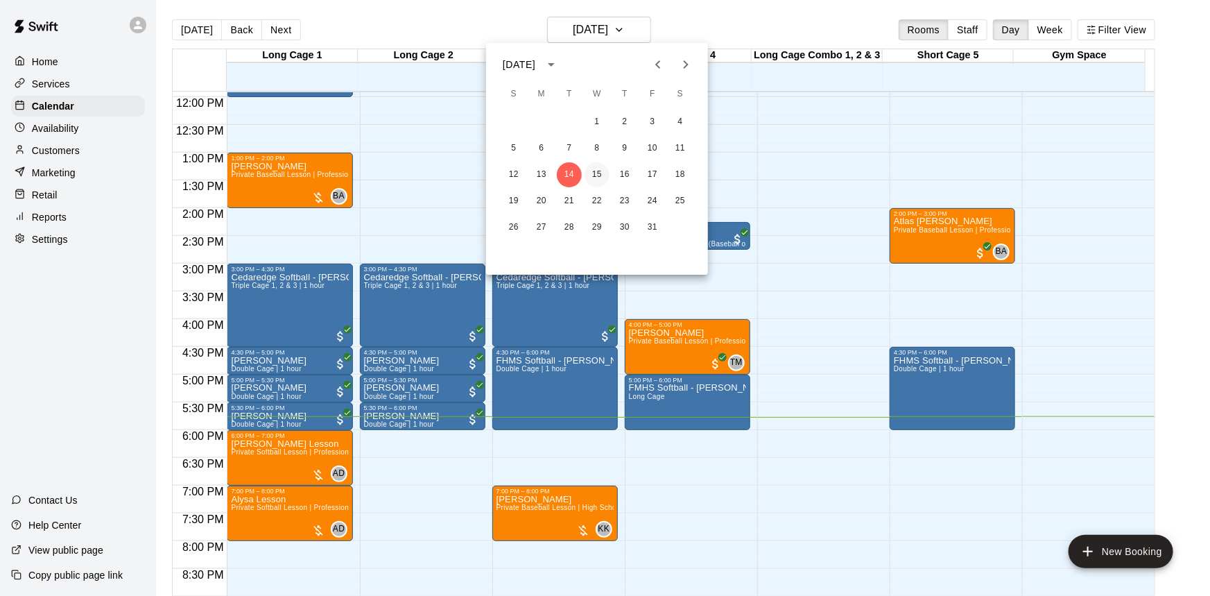
click at [593, 178] on button "15" at bounding box center [597, 174] width 25 height 25
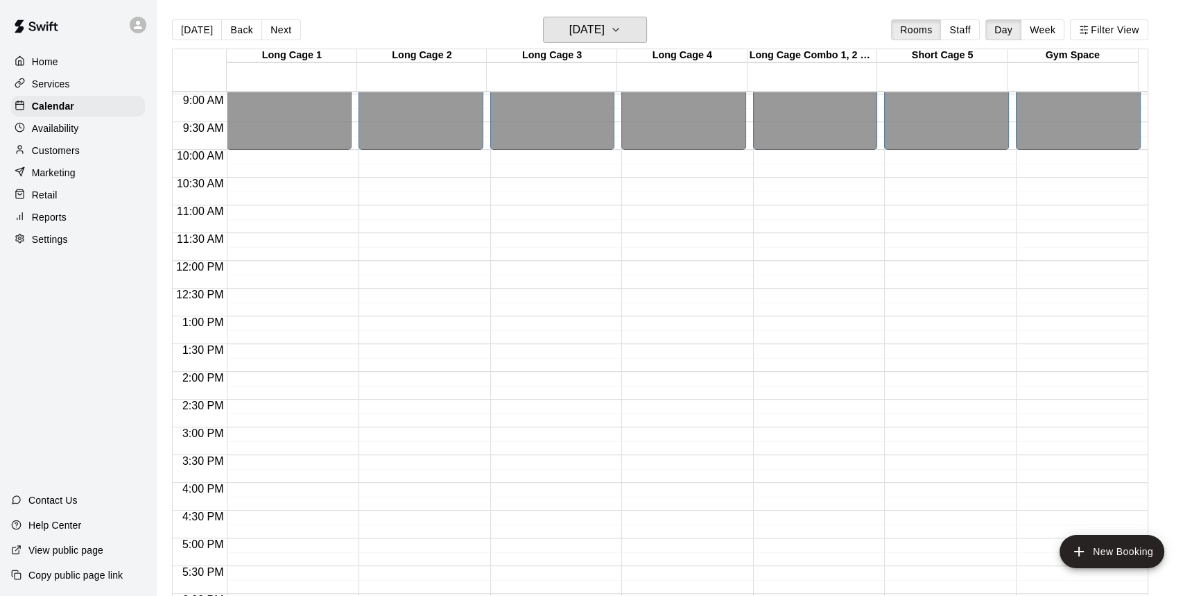
scroll to position [370, 0]
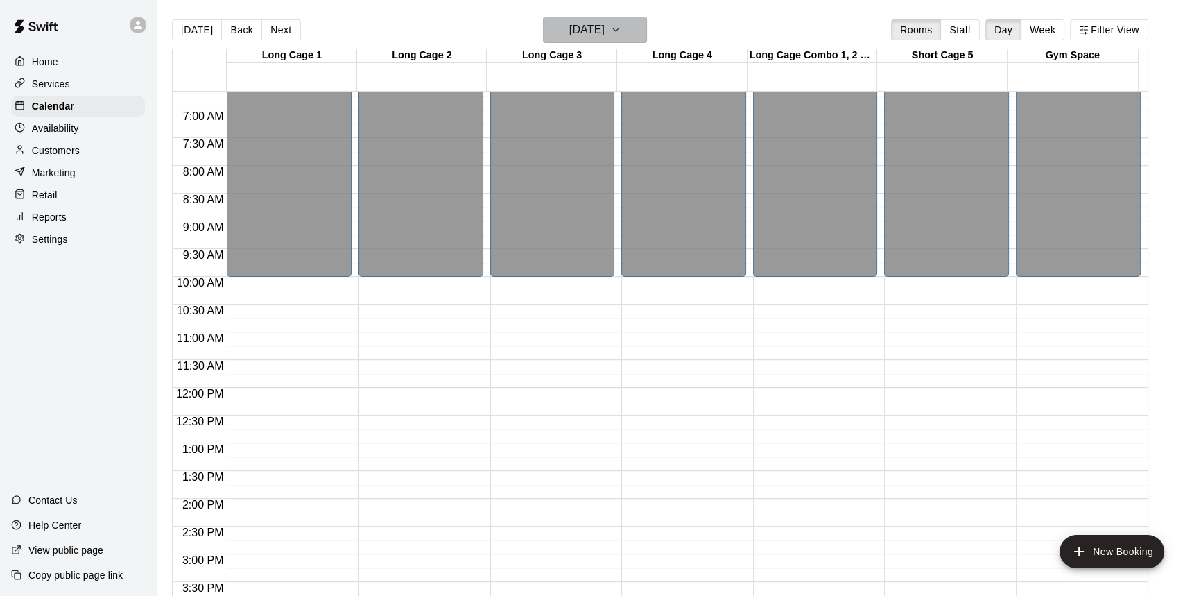
click at [605, 32] on h6 "[DATE]" at bounding box center [587, 29] width 35 height 19
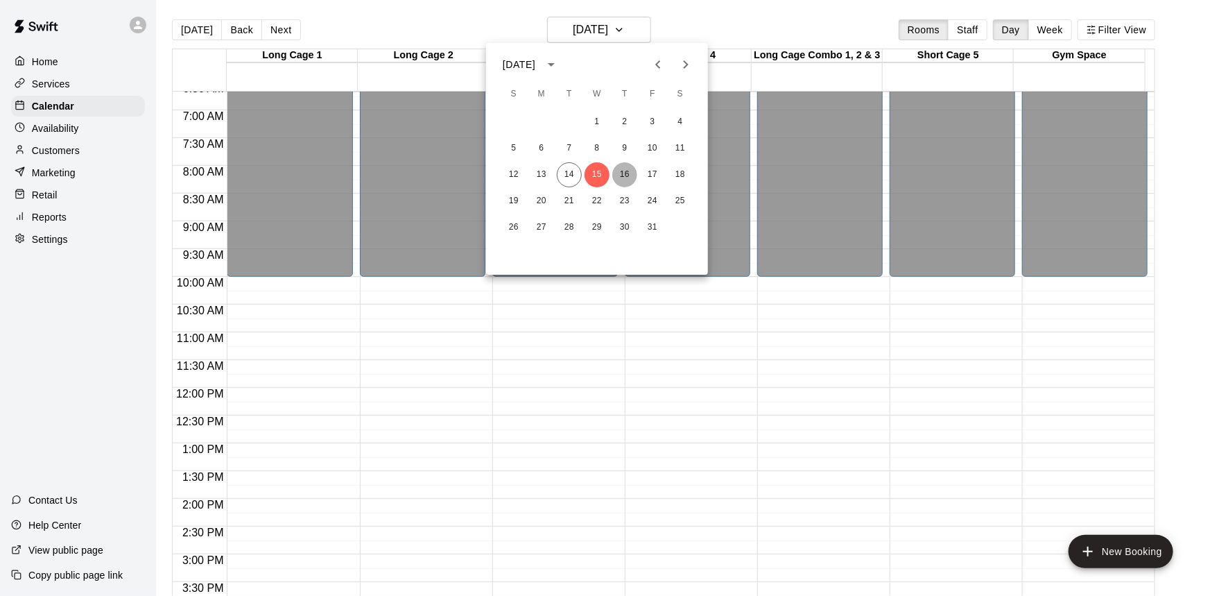
click at [624, 178] on button "16" at bounding box center [625, 174] width 25 height 25
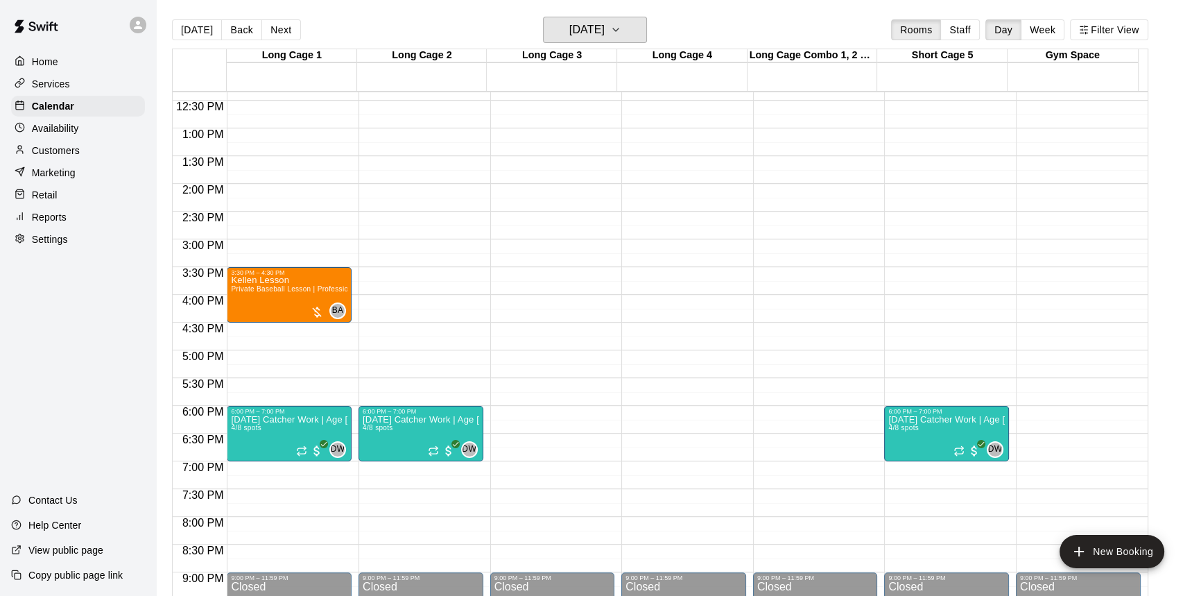
scroll to position [686, 0]
click at [605, 28] on h6 "[DATE]" at bounding box center [587, 29] width 35 height 19
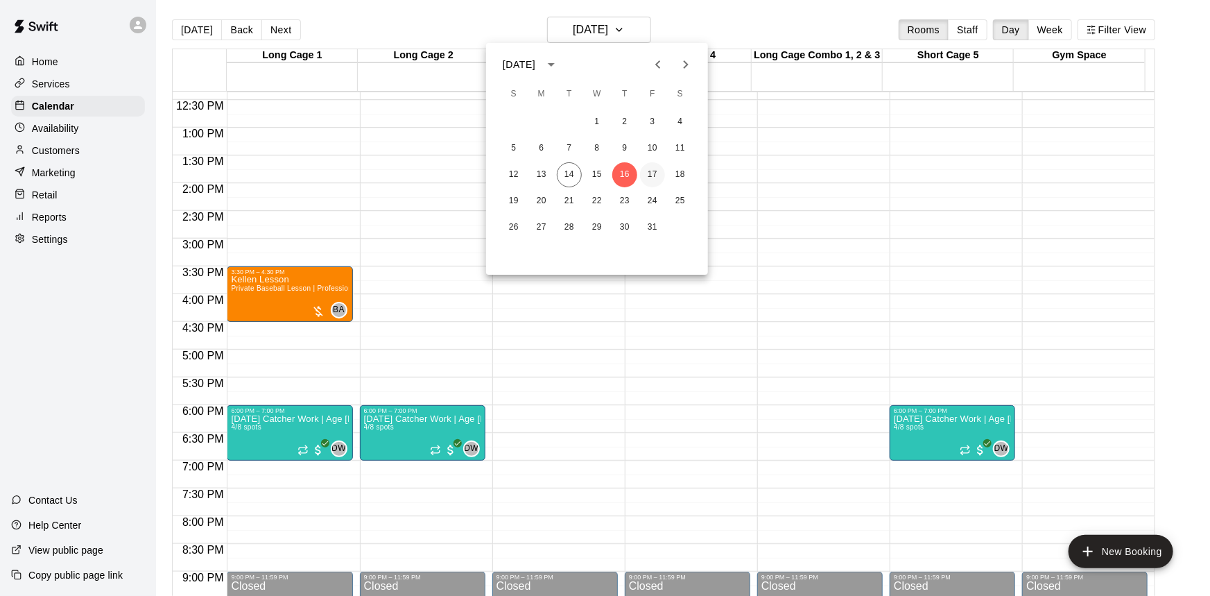
click at [658, 177] on button "17" at bounding box center [652, 174] width 25 height 25
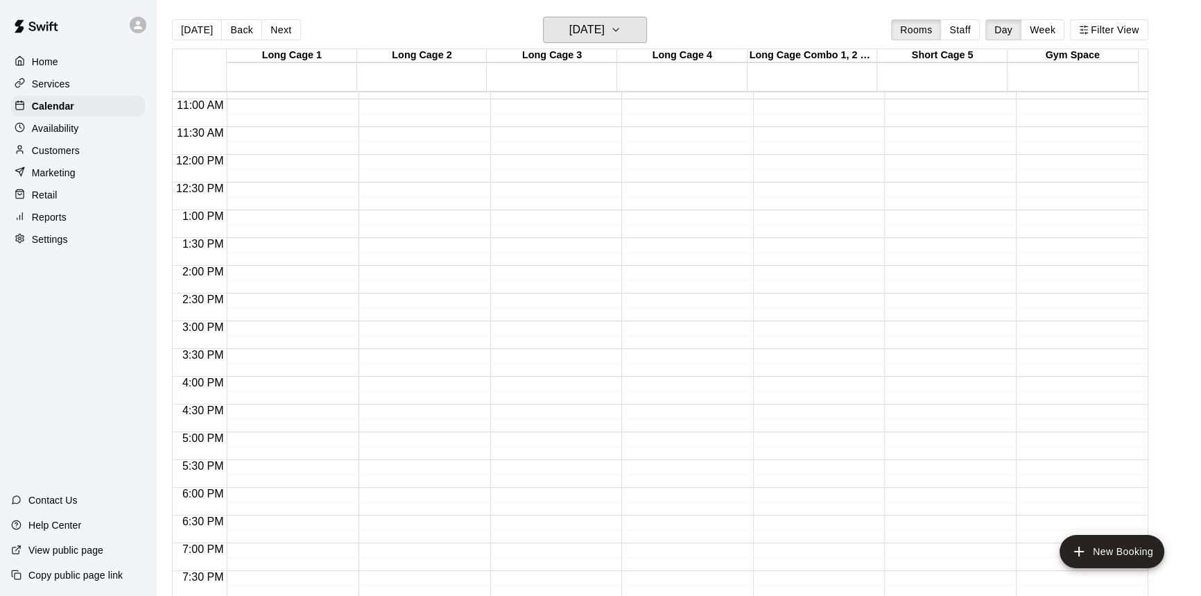
scroll to position [624, 0]
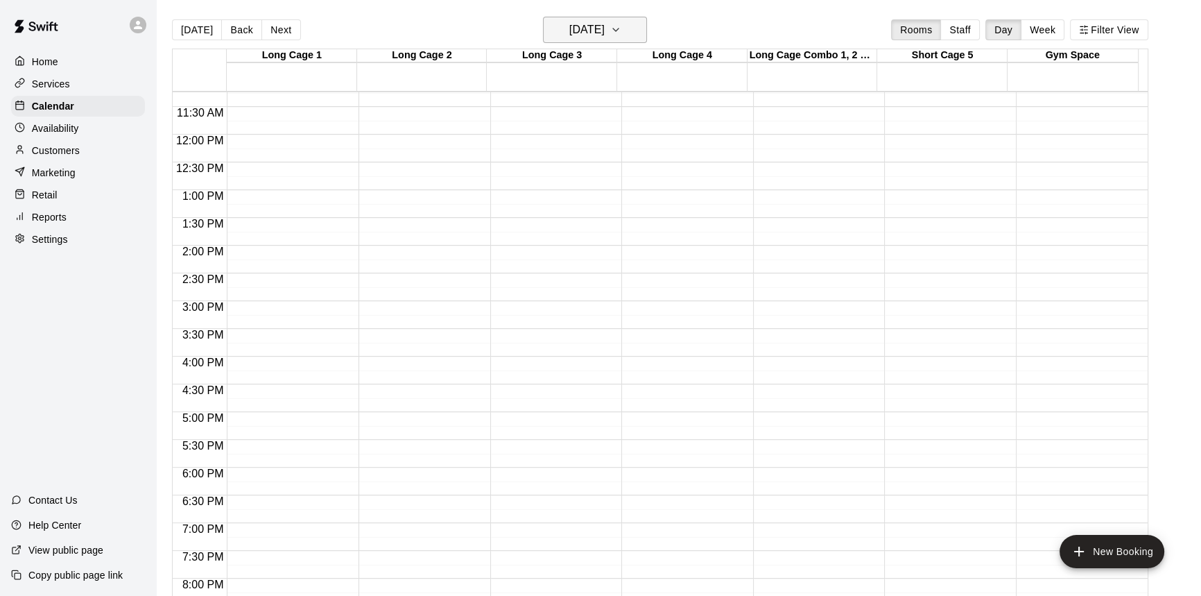
click at [597, 26] on h6 "[DATE]" at bounding box center [587, 29] width 35 height 19
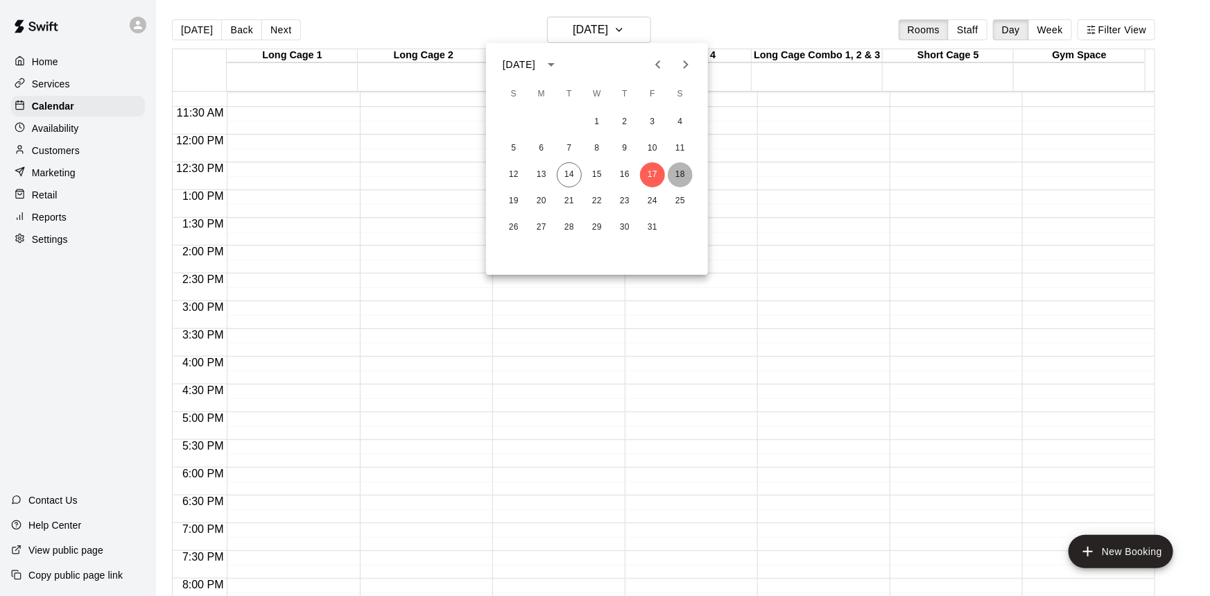
click at [683, 177] on button "18" at bounding box center [680, 174] width 25 height 25
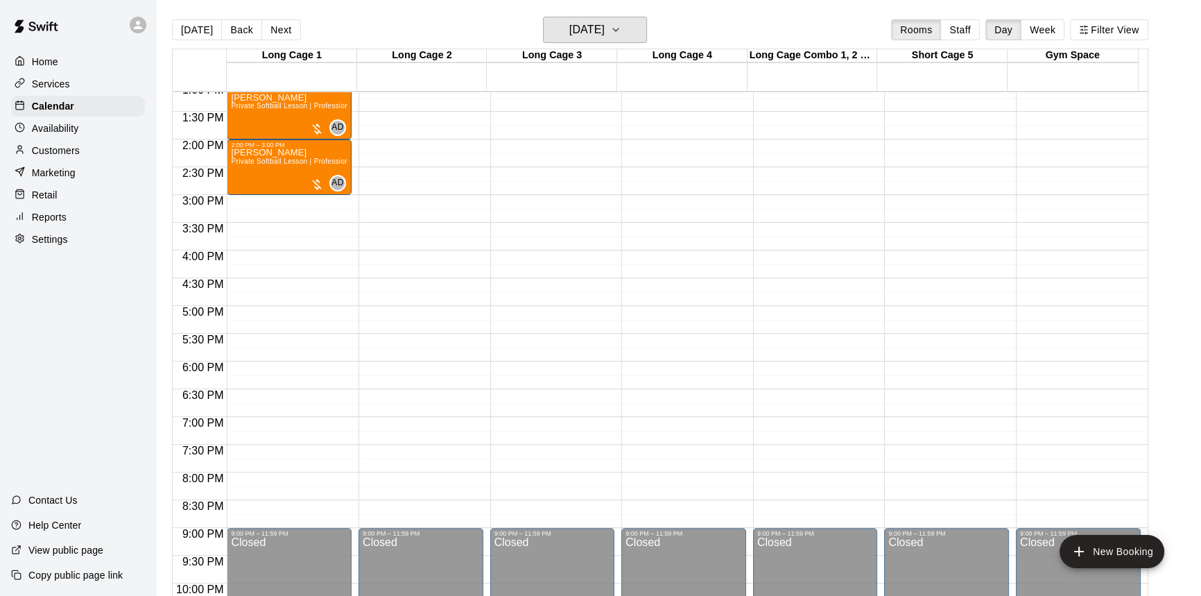
scroll to position [687, 0]
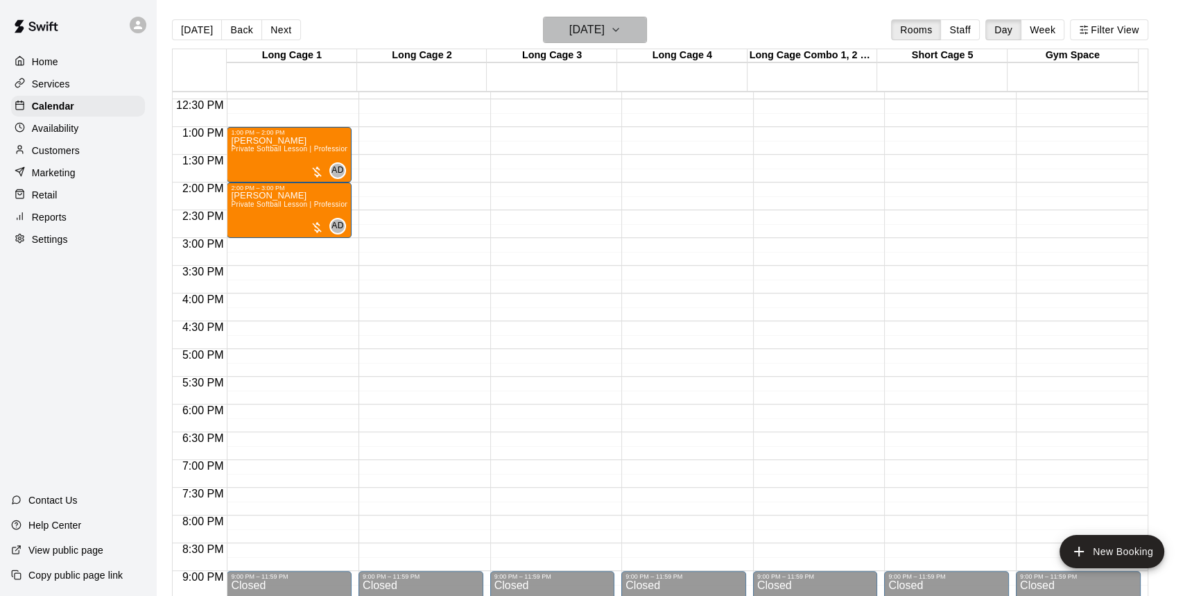
click at [574, 26] on h6 "[DATE]" at bounding box center [587, 29] width 35 height 19
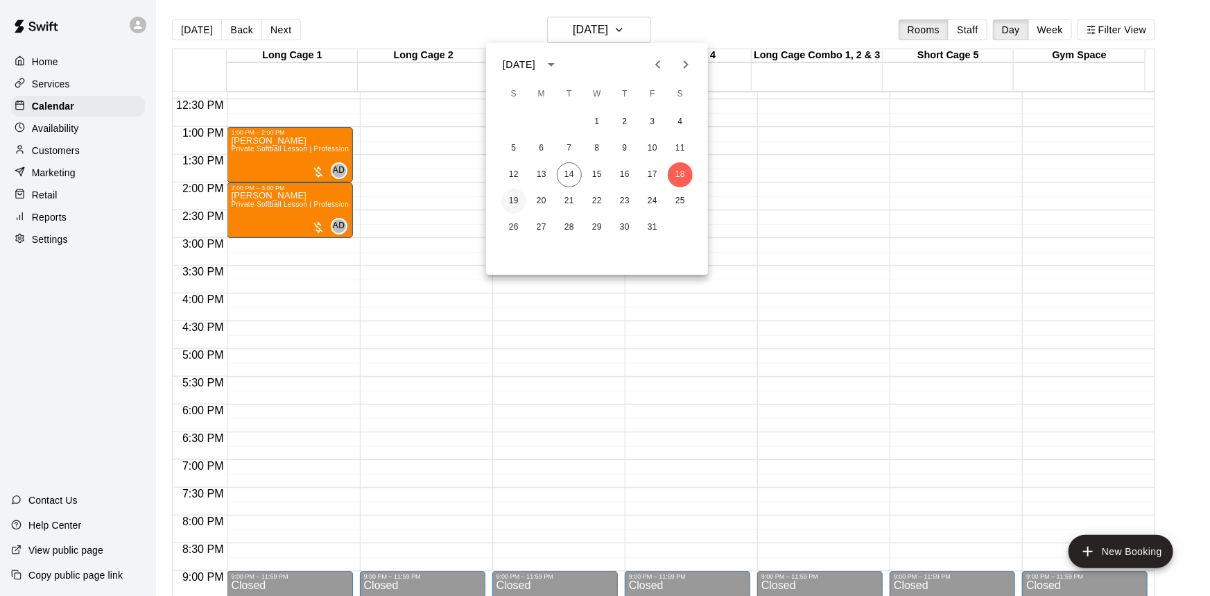
click at [514, 198] on button "19" at bounding box center [514, 201] width 25 height 25
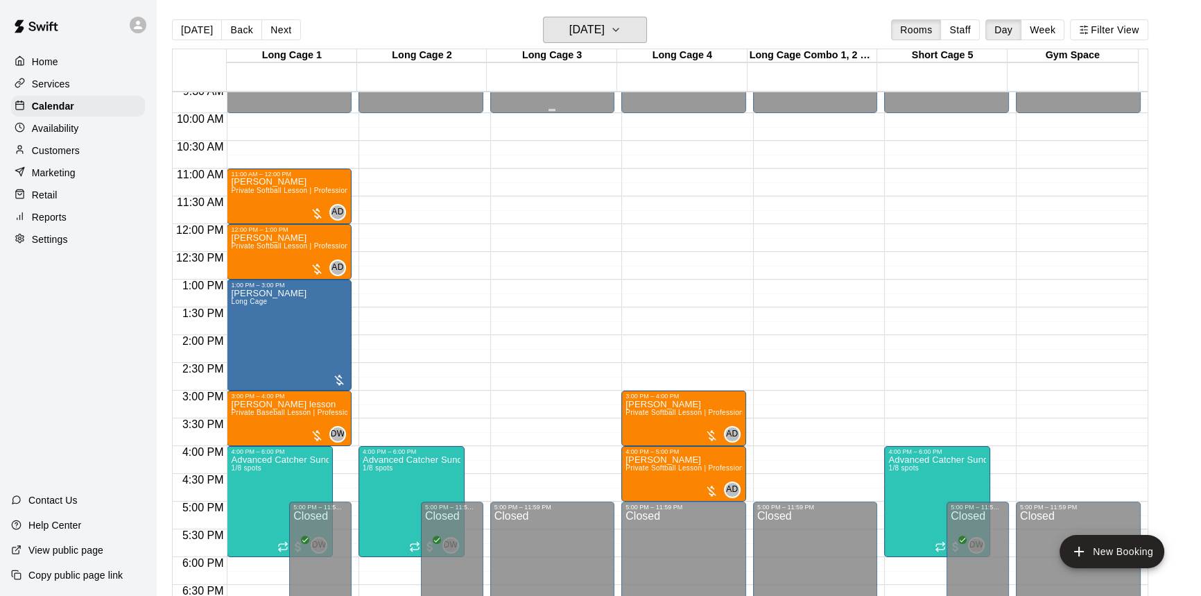
scroll to position [560, 0]
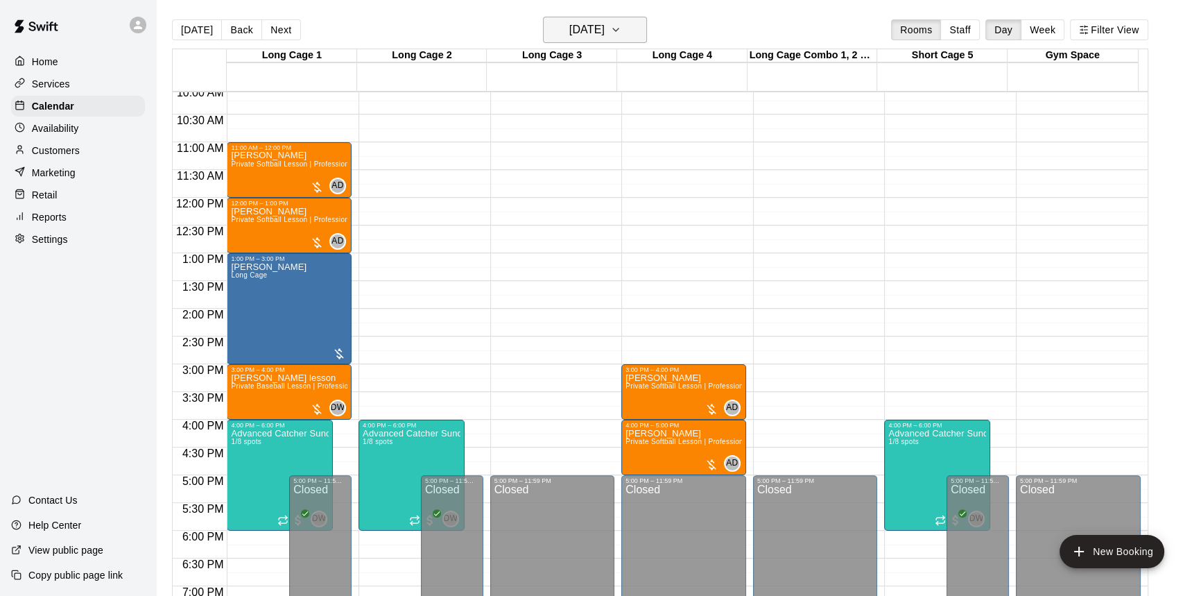
click at [605, 36] on h6 "[DATE]" at bounding box center [587, 29] width 35 height 19
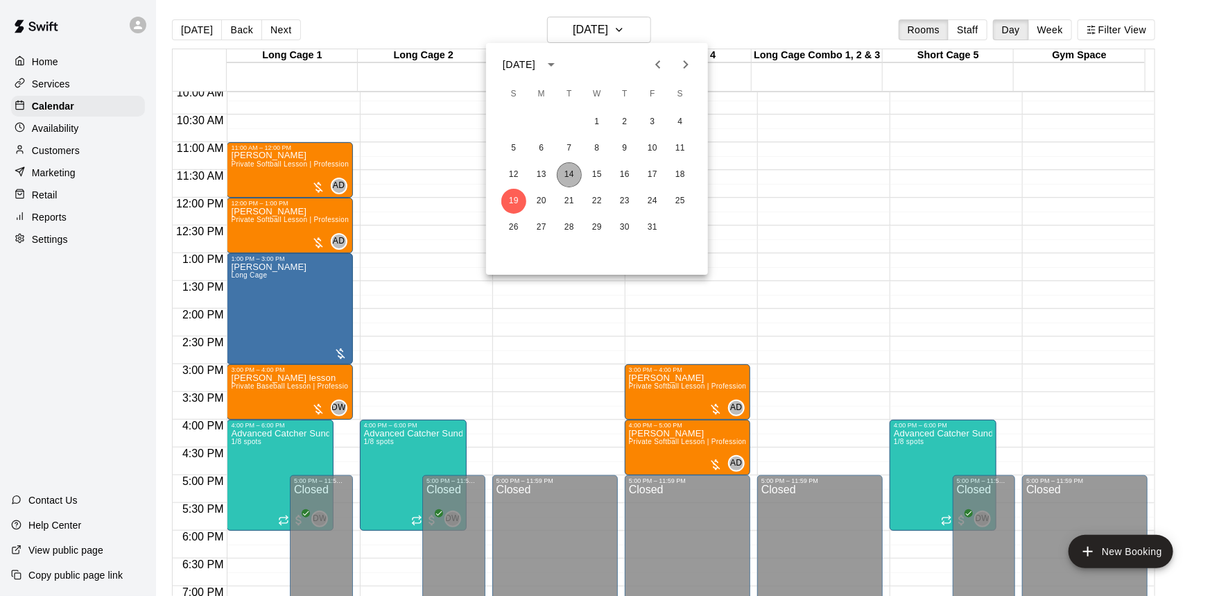
click at [567, 176] on button "14" at bounding box center [569, 174] width 25 height 25
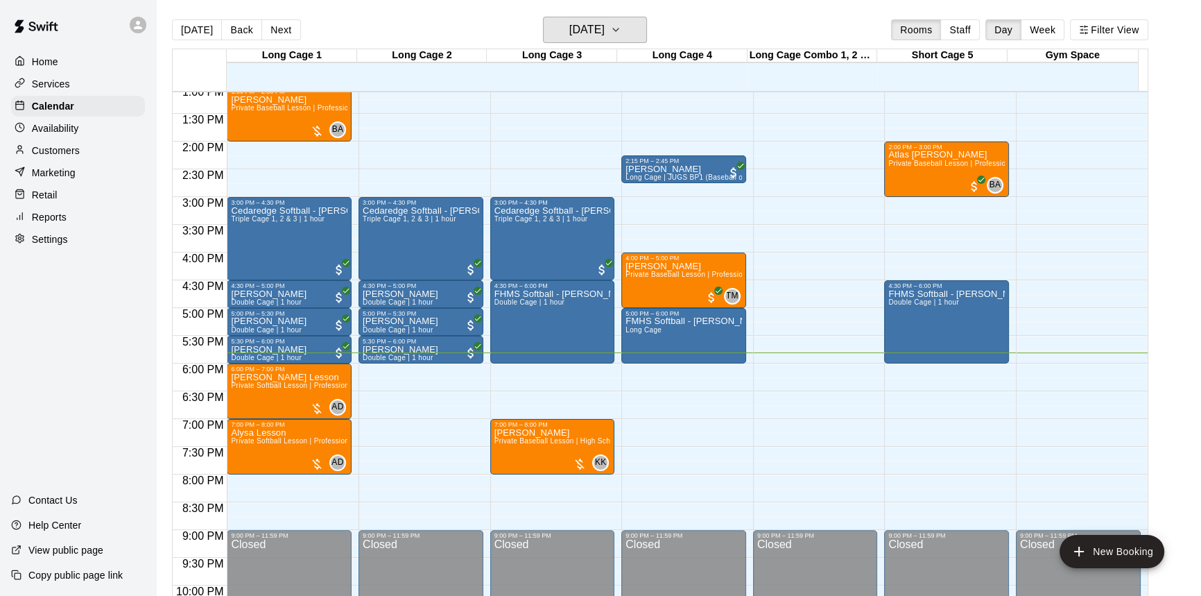
scroll to position [749, 0]
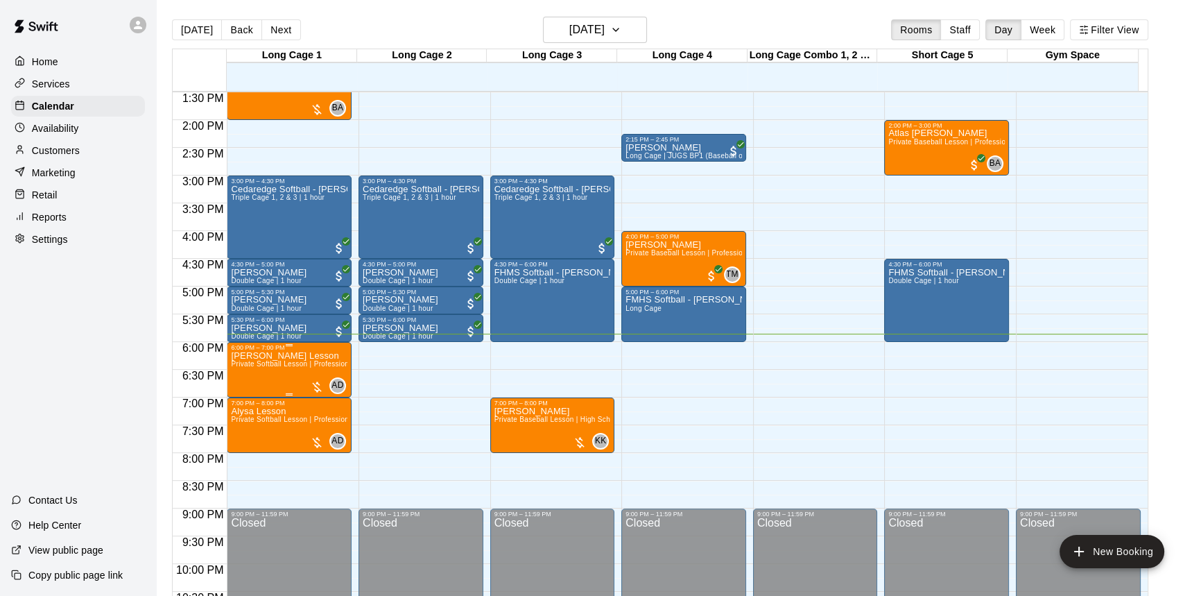
click at [314, 384] on div at bounding box center [317, 387] width 14 height 14
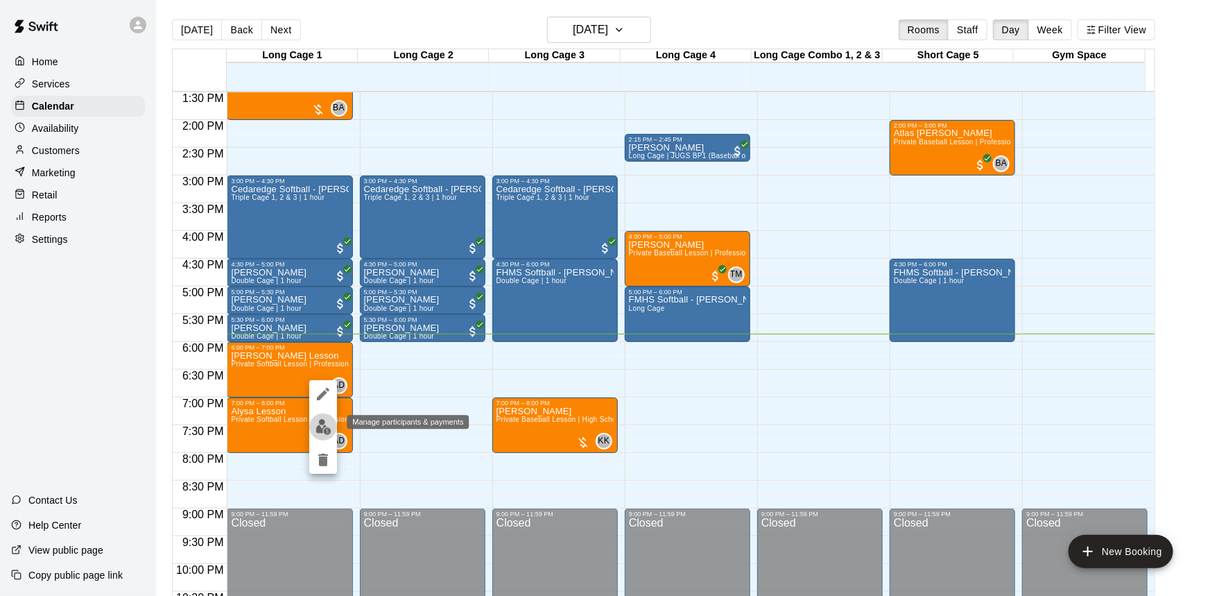
click at [325, 424] on img "edit" at bounding box center [324, 427] width 16 height 16
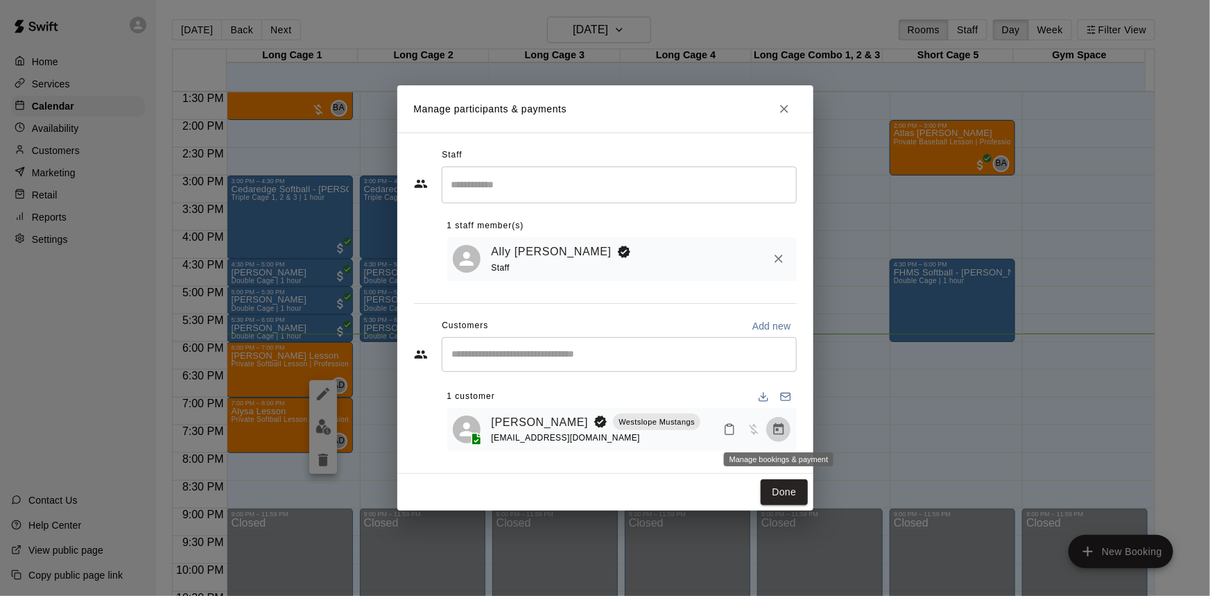
click at [774, 427] on button "Manage bookings & payment" at bounding box center [779, 429] width 25 height 25
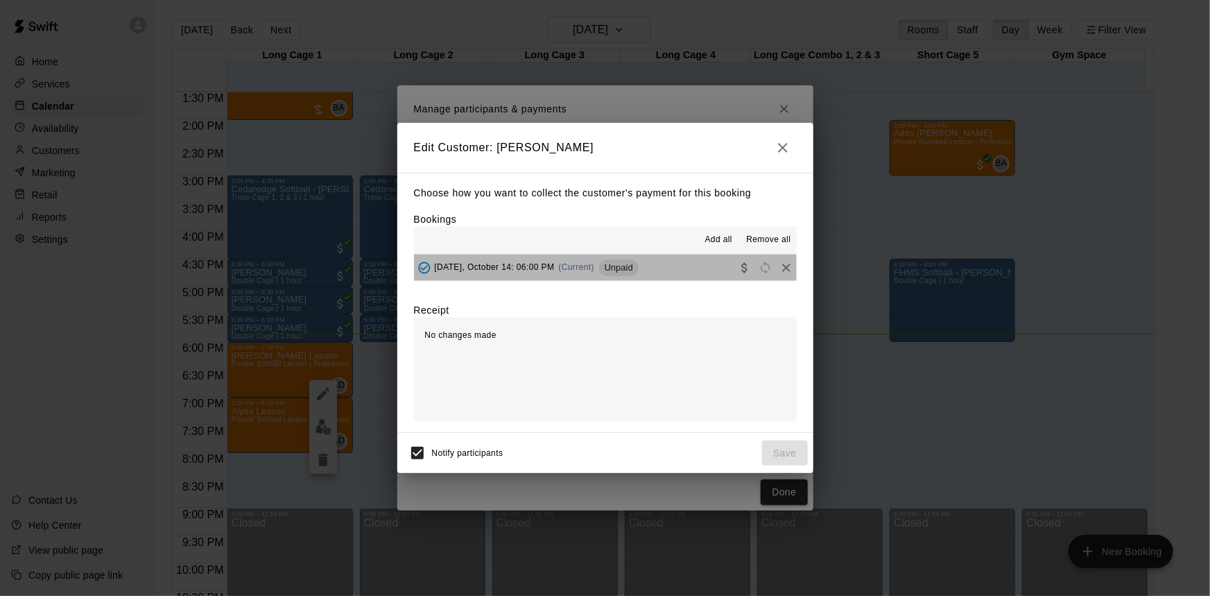
click at [659, 267] on button "[DATE], October 14: 06:00 PM (Current) Unpaid" at bounding box center [605, 268] width 383 height 26
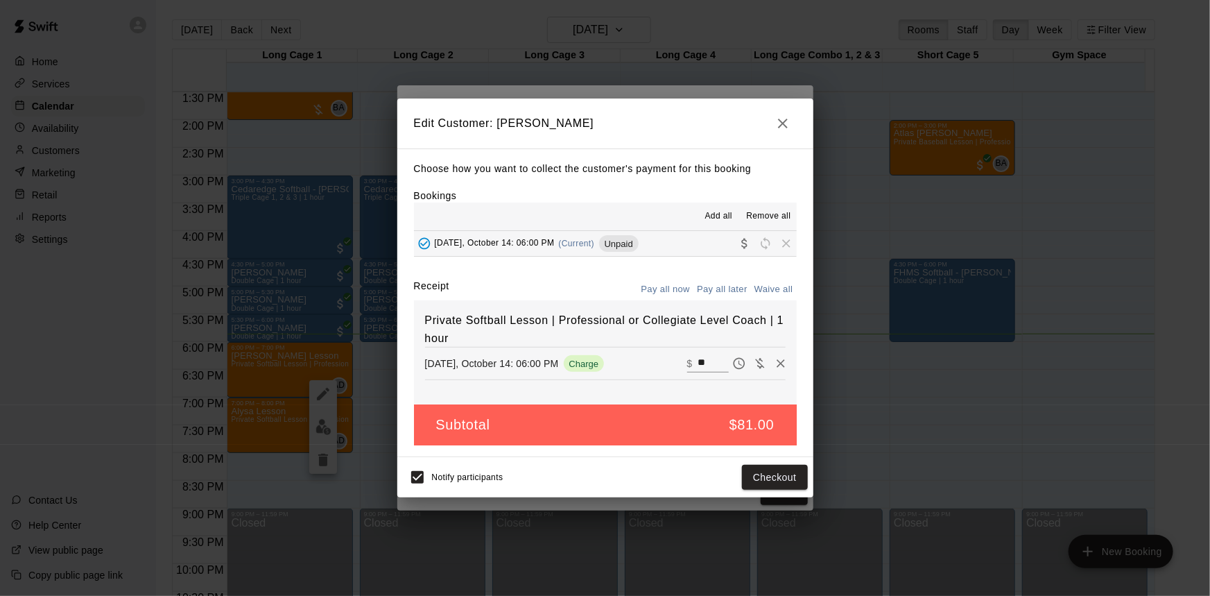
click at [675, 291] on button "Pay all now" at bounding box center [666, 290] width 56 height 22
click at [771, 482] on button "Checkout" at bounding box center [774, 478] width 65 height 26
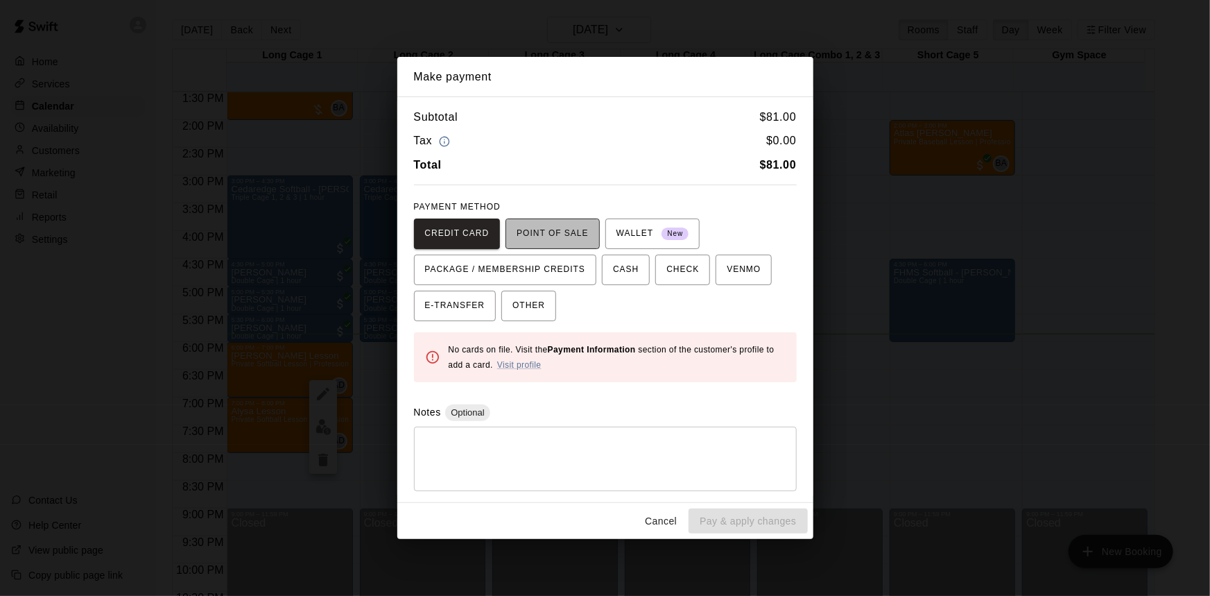
click at [563, 240] on span "POINT OF SALE" at bounding box center [552, 234] width 71 height 22
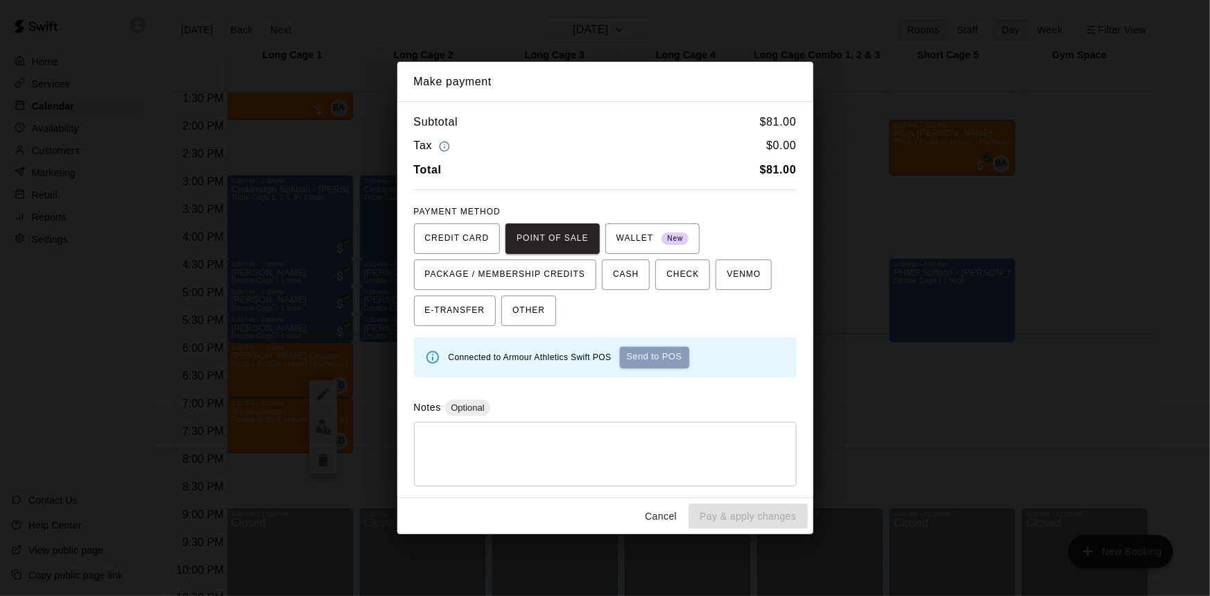
click at [649, 357] on button "Send to POS" at bounding box center [654, 357] width 69 height 21
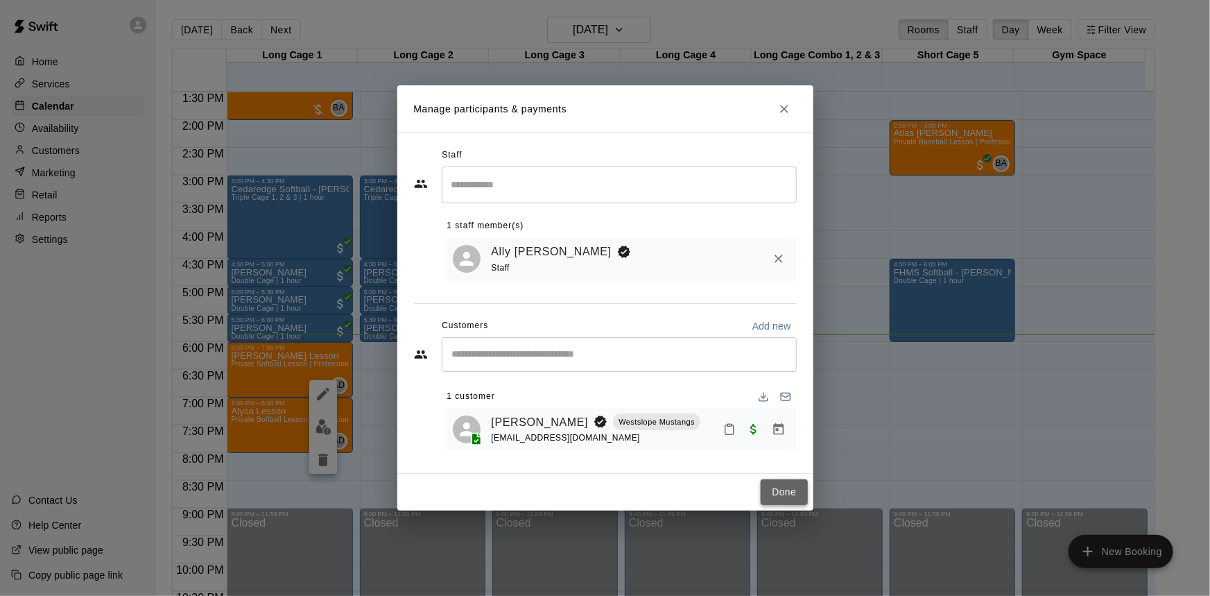
click at [778, 490] on button "Done" at bounding box center [784, 492] width 46 height 26
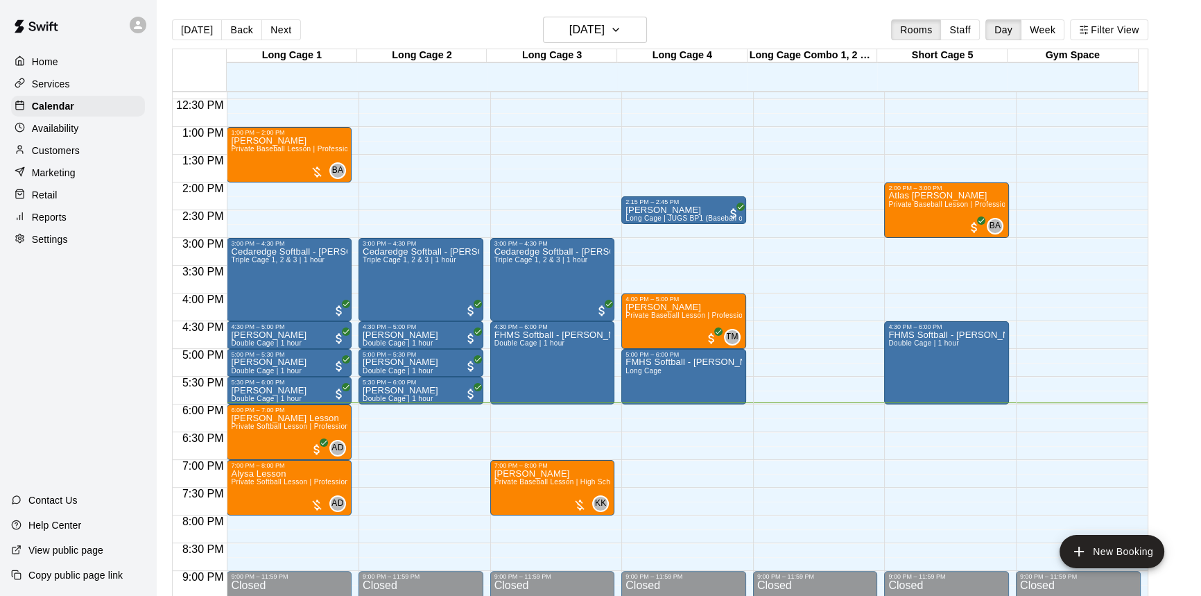
scroll to position [812, 0]
